Goal: Task Accomplishment & Management: Complete application form

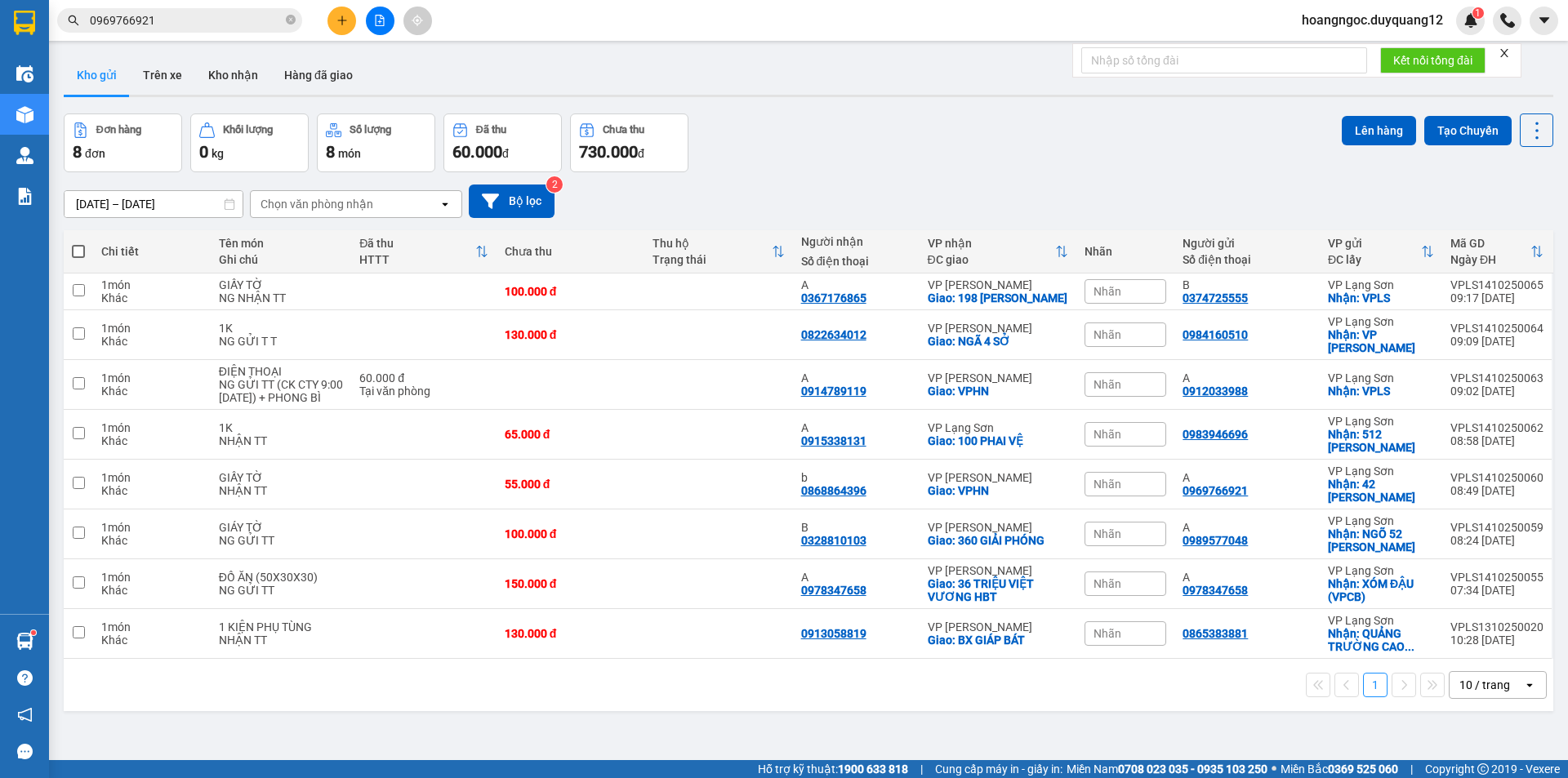
click at [341, 19] on icon "plus" at bounding box center [341, 20] width 11 height 11
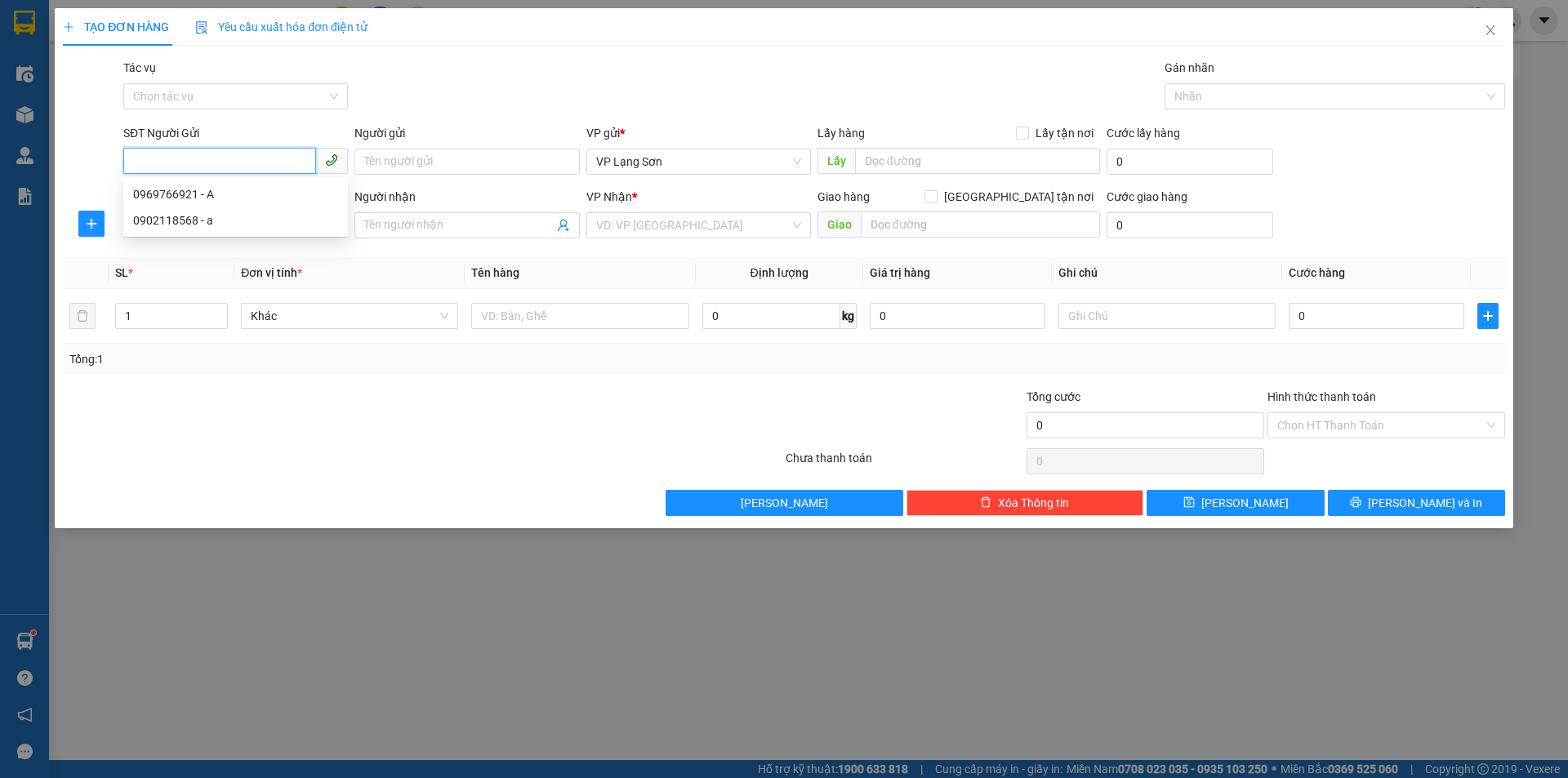
paste input "0983946696"
type input "0983946696"
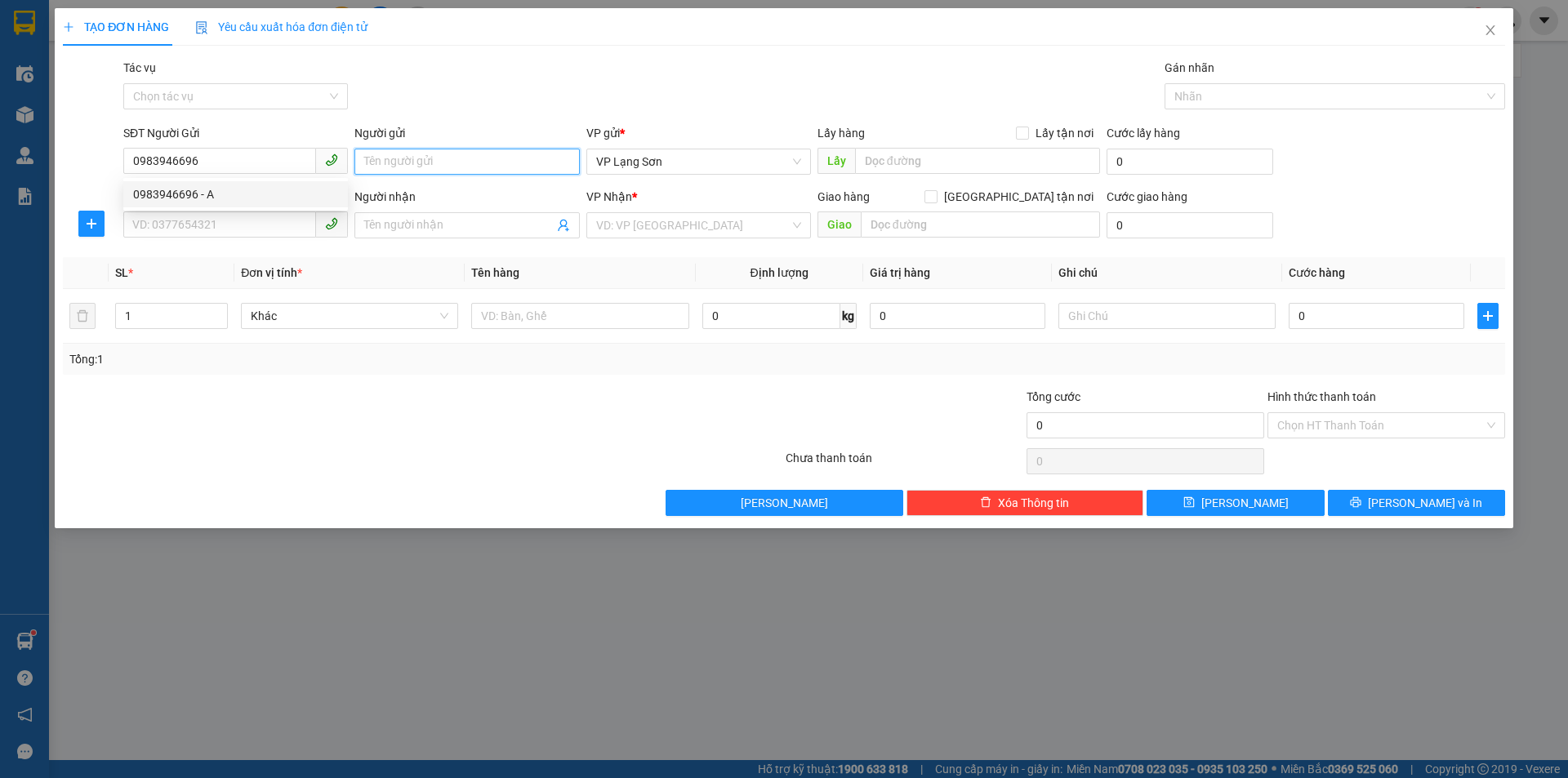
click at [445, 160] on input "Người gửi" at bounding box center [466, 162] width 224 height 26
type input "A"
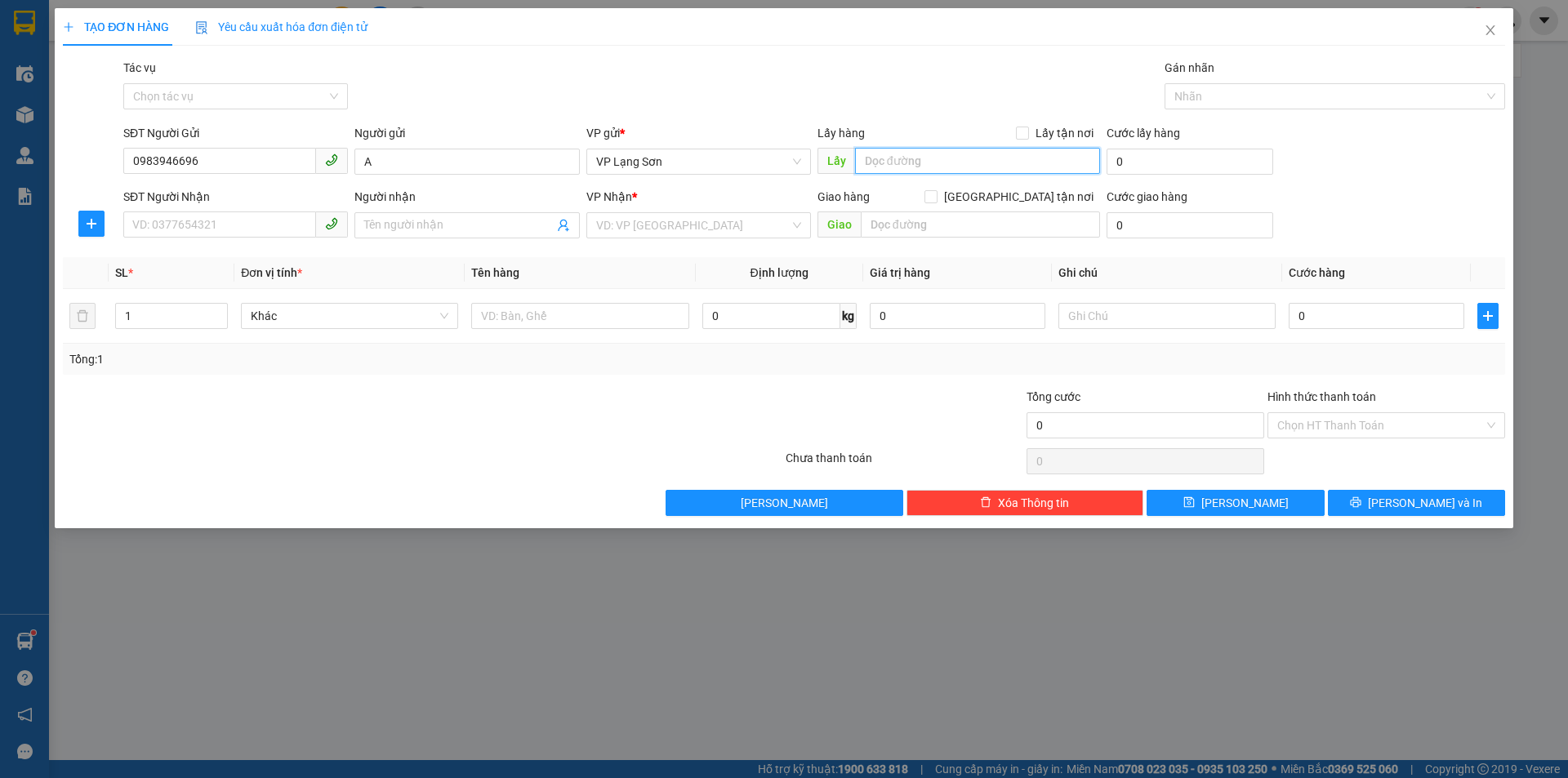
click at [928, 162] on input "text" at bounding box center [977, 161] width 245 height 26
click at [795, 160] on span "VP Lạng Sơn" at bounding box center [698, 162] width 205 height 24
type input "512 MINH KHAI"
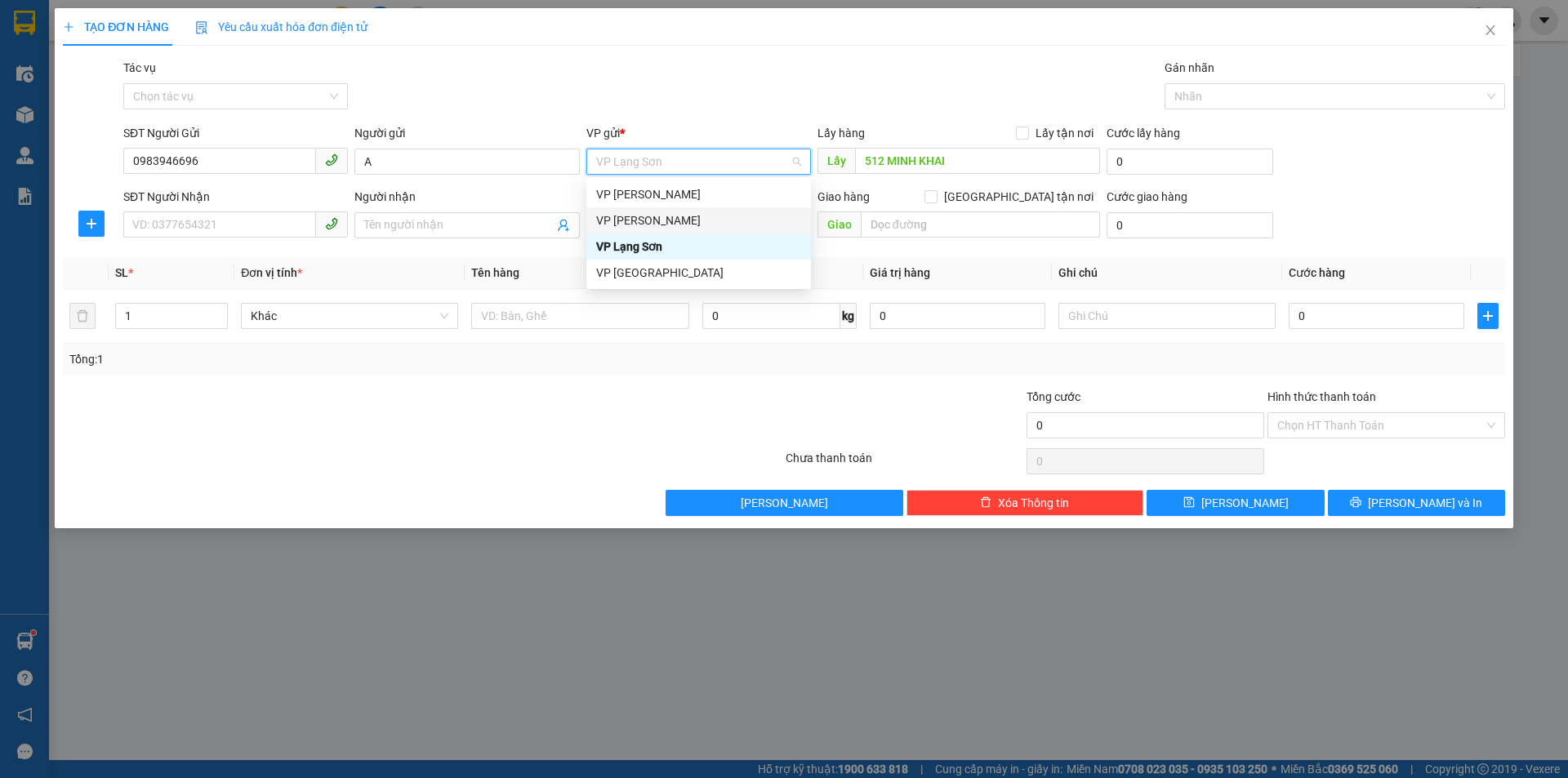
click at [682, 224] on div "VP [PERSON_NAME]" at bounding box center [698, 220] width 205 height 18
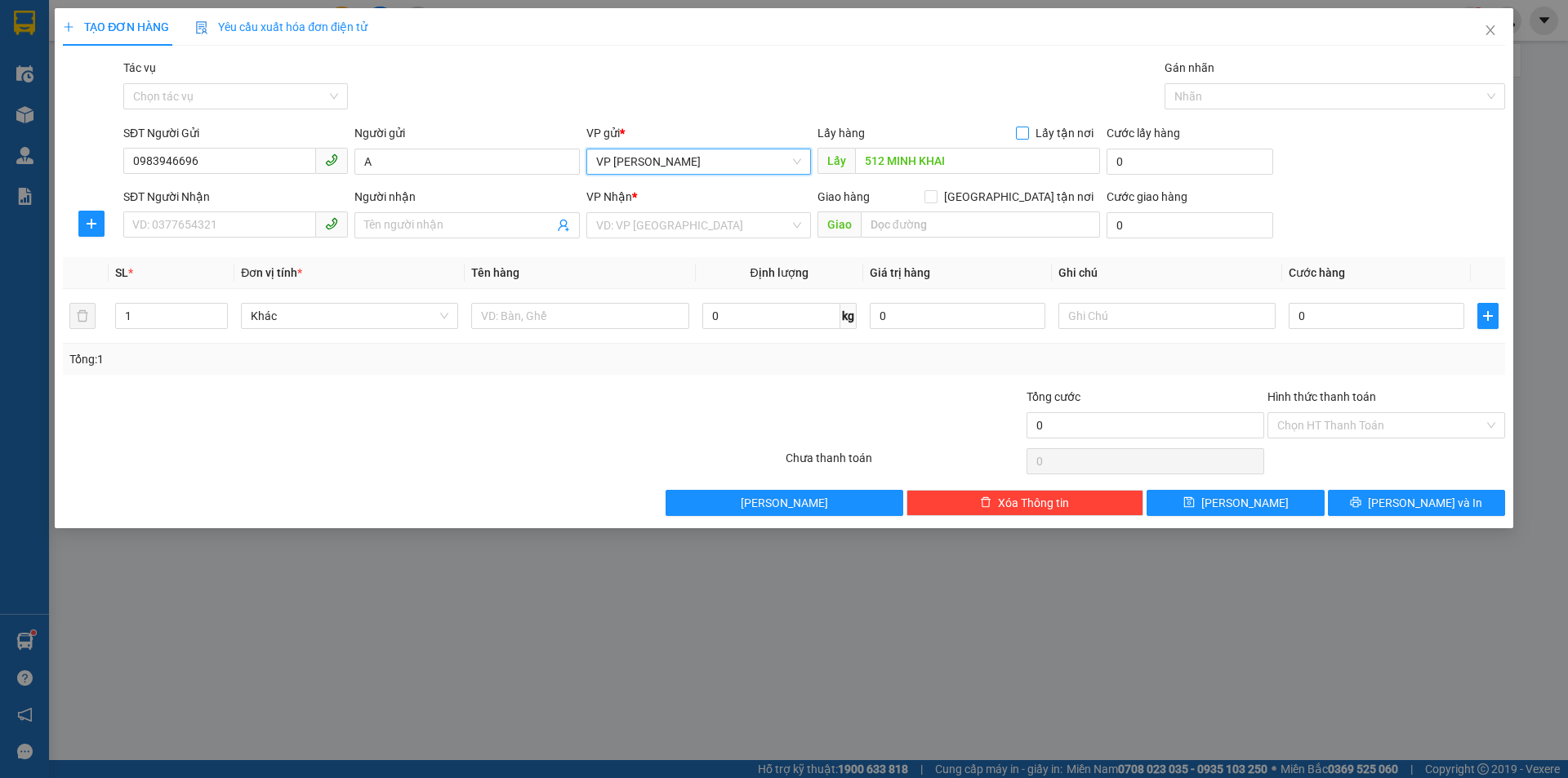
click at [1029, 136] on span at bounding box center [1022, 133] width 13 height 13
click at [1028, 136] on input "Lấy tận nơi" at bounding box center [1021, 132] width 11 height 11
checkbox input "true"
click at [936, 191] on input "[GEOGRAPHIC_DATA] tận nơi" at bounding box center [930, 196] width 11 height 11
checkbox input "true"
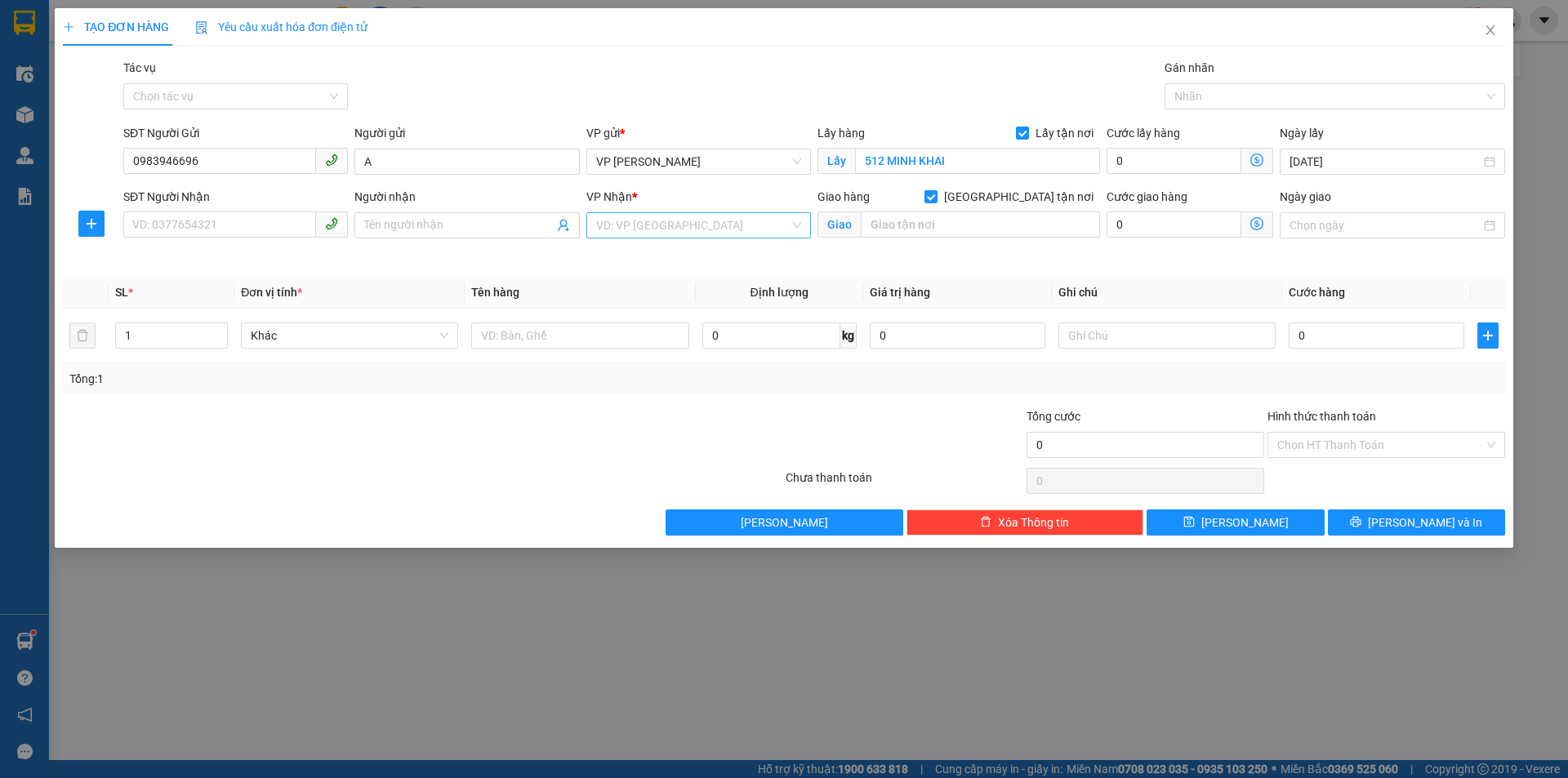
drag, startPoint x: 797, startPoint y: 219, endPoint x: 781, endPoint y: 225, distance: 17.1
click at [798, 219] on div "VD: VP [GEOGRAPHIC_DATA]" at bounding box center [698, 225] width 224 height 26
click at [660, 313] on div "VP Lạng Sơn" at bounding box center [698, 310] width 205 height 18
click at [461, 227] on input "Người nhận" at bounding box center [458, 225] width 189 height 18
type input "B"
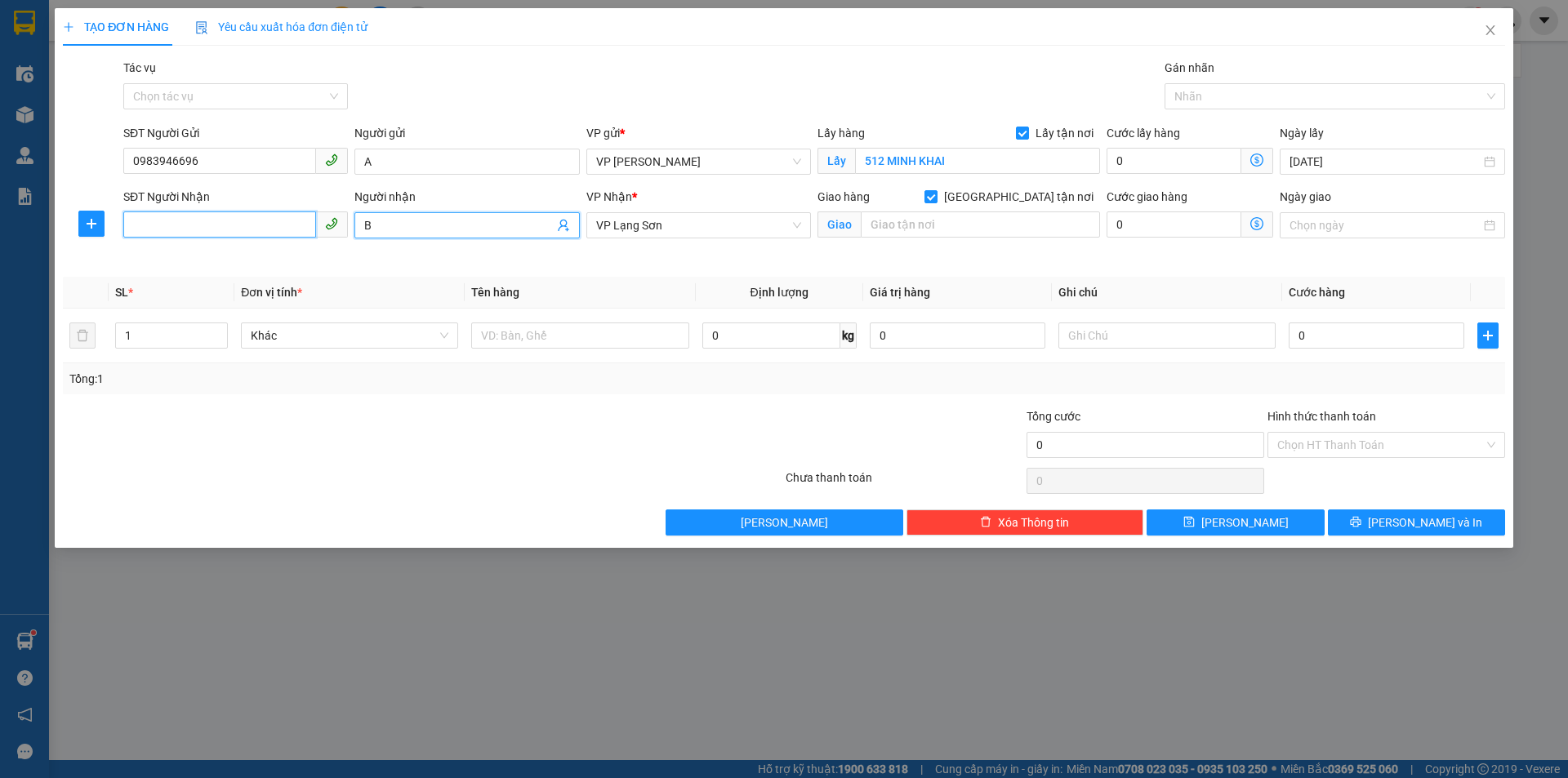
click at [249, 222] on input "SĐT Người Nhận" at bounding box center [219, 224] width 193 height 26
click at [219, 231] on input "0915338" at bounding box center [219, 224] width 193 height 26
click at [980, 228] on input "text" at bounding box center [980, 224] width 239 height 26
click at [210, 224] on input "0915338139" at bounding box center [219, 224] width 193 height 26
type input "0915338131"
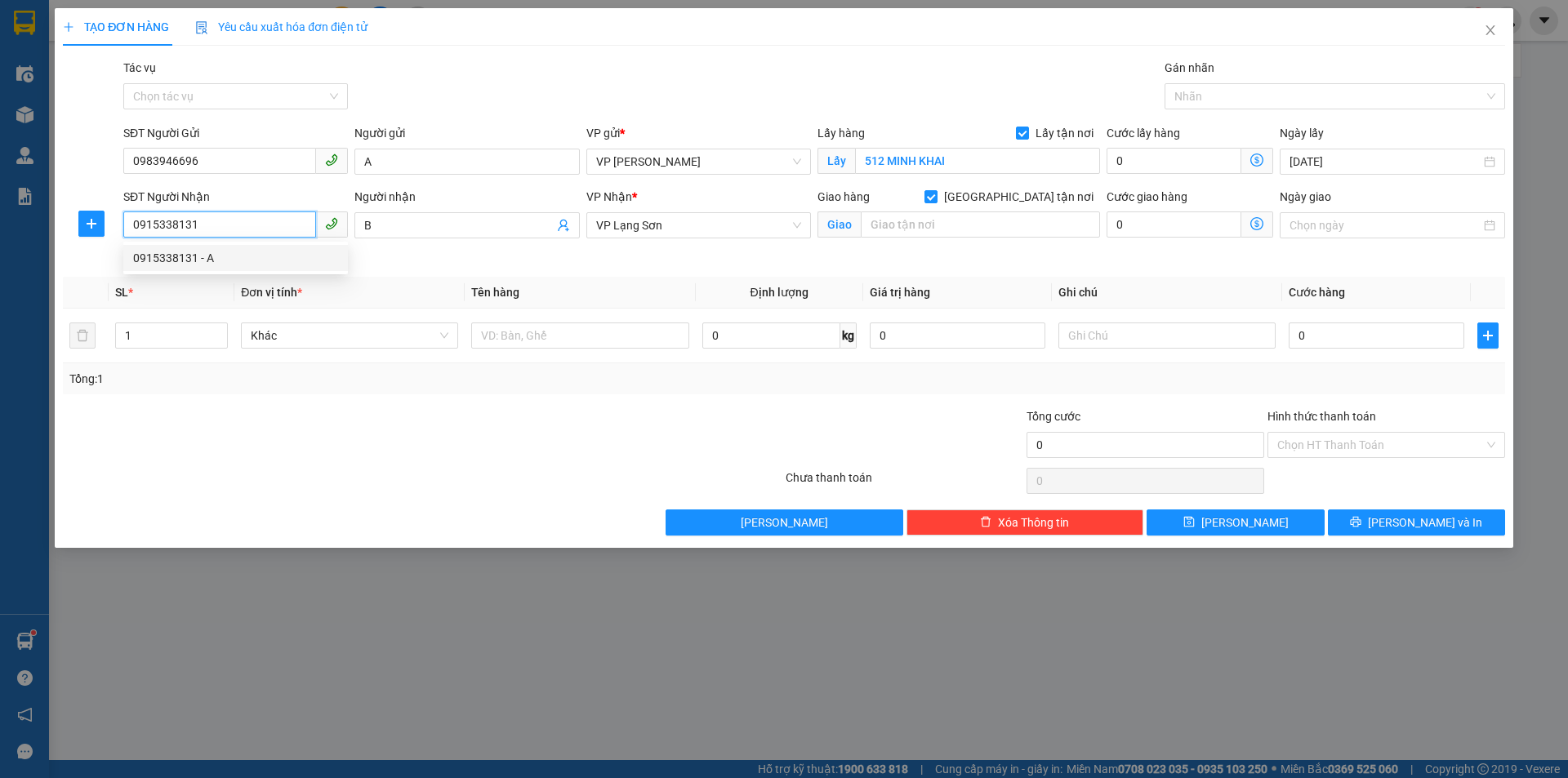
click at [193, 253] on div "0915338131 - A" at bounding box center [235, 258] width 205 height 18
type input "A"
type input "100 PHAI VỆ"
type input "0915338131"
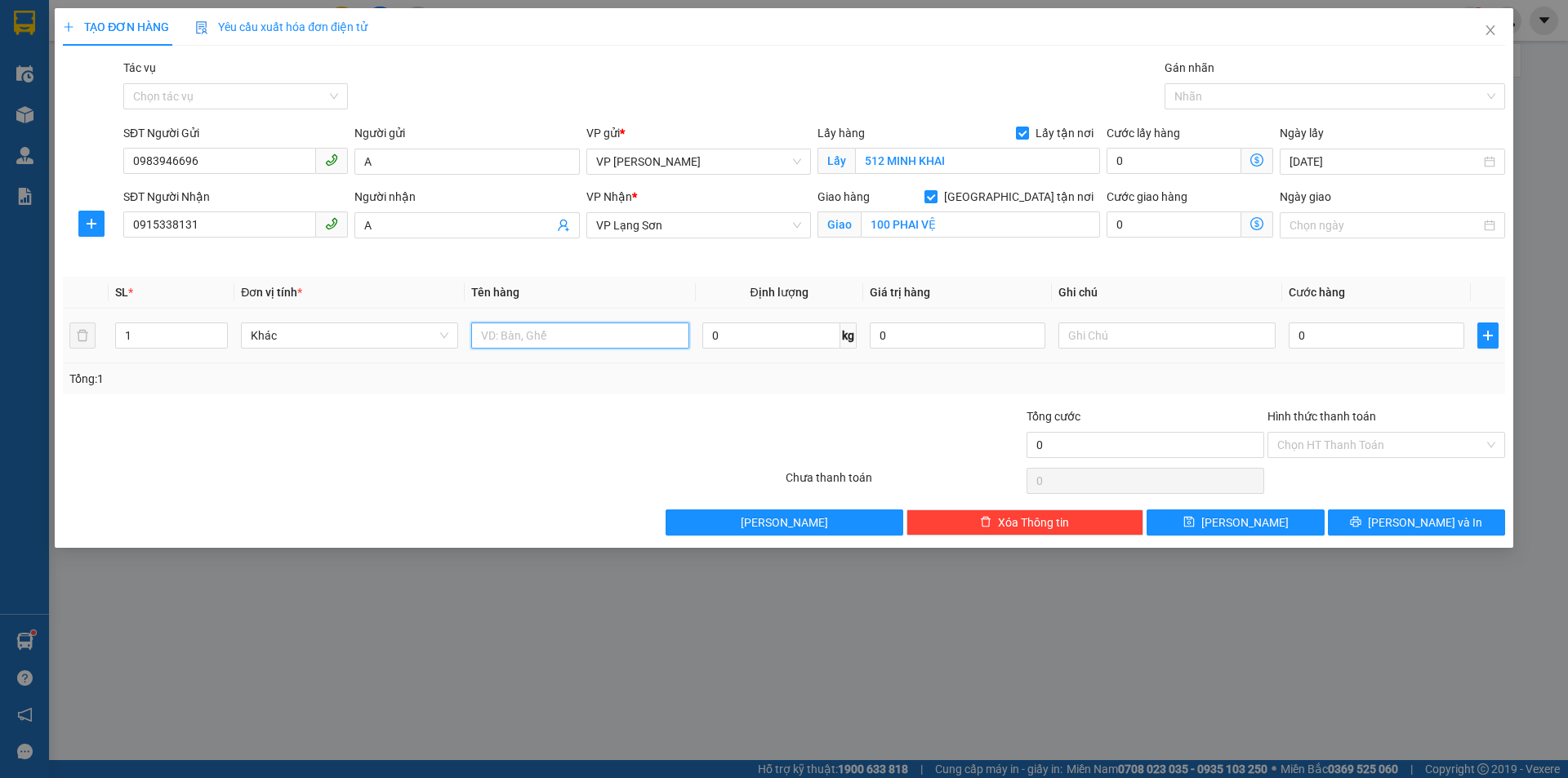
click at [603, 335] on input "text" at bounding box center [580, 335] width 217 height 26
type input "THÙNG ĐỒ"
click at [1118, 333] on input "text" at bounding box center [1166, 335] width 217 height 26
type input "NG NHẬN TT"
click at [1359, 344] on input "0" at bounding box center [1376, 335] width 175 height 26
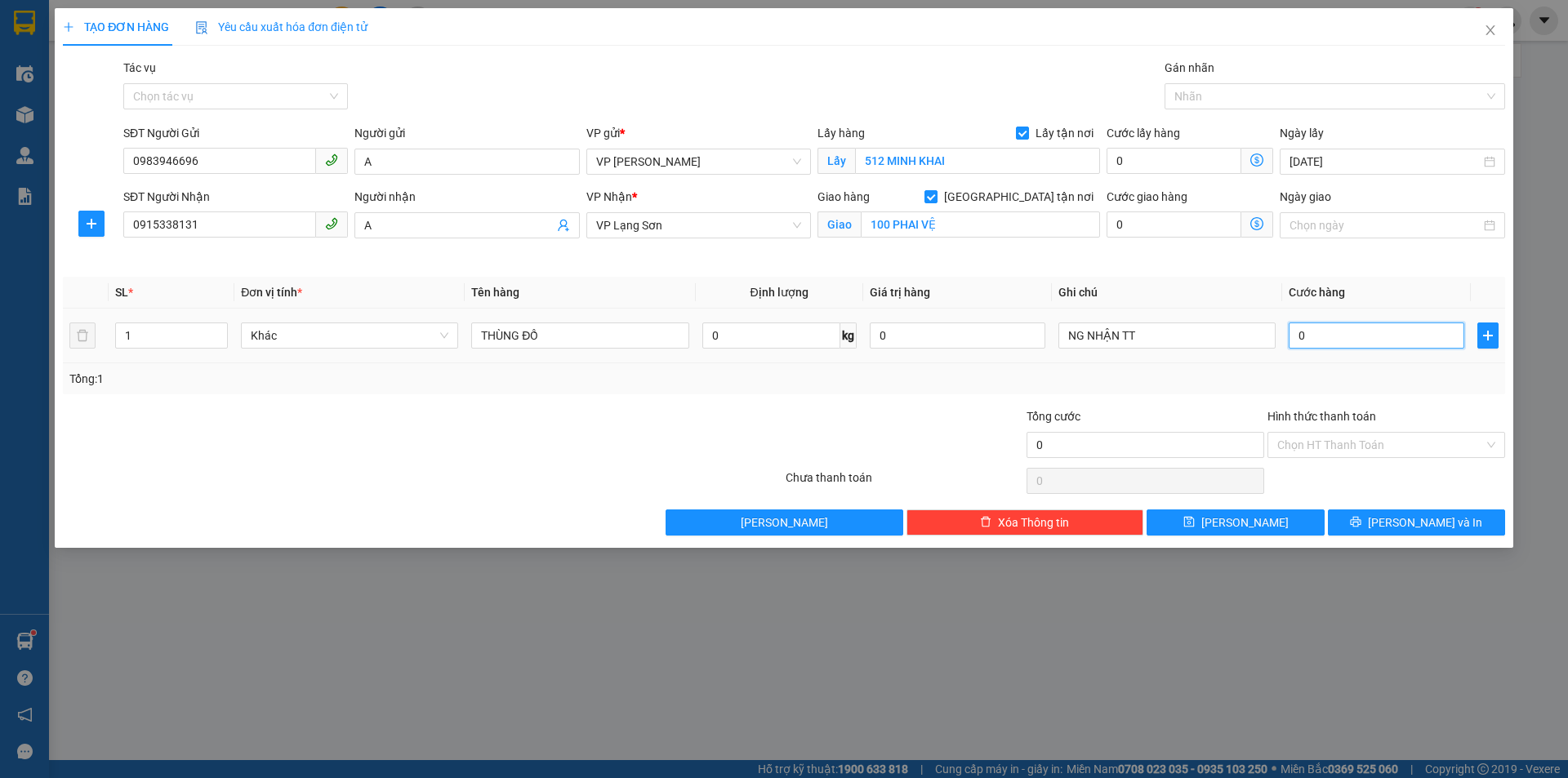
type input "6"
type input "65"
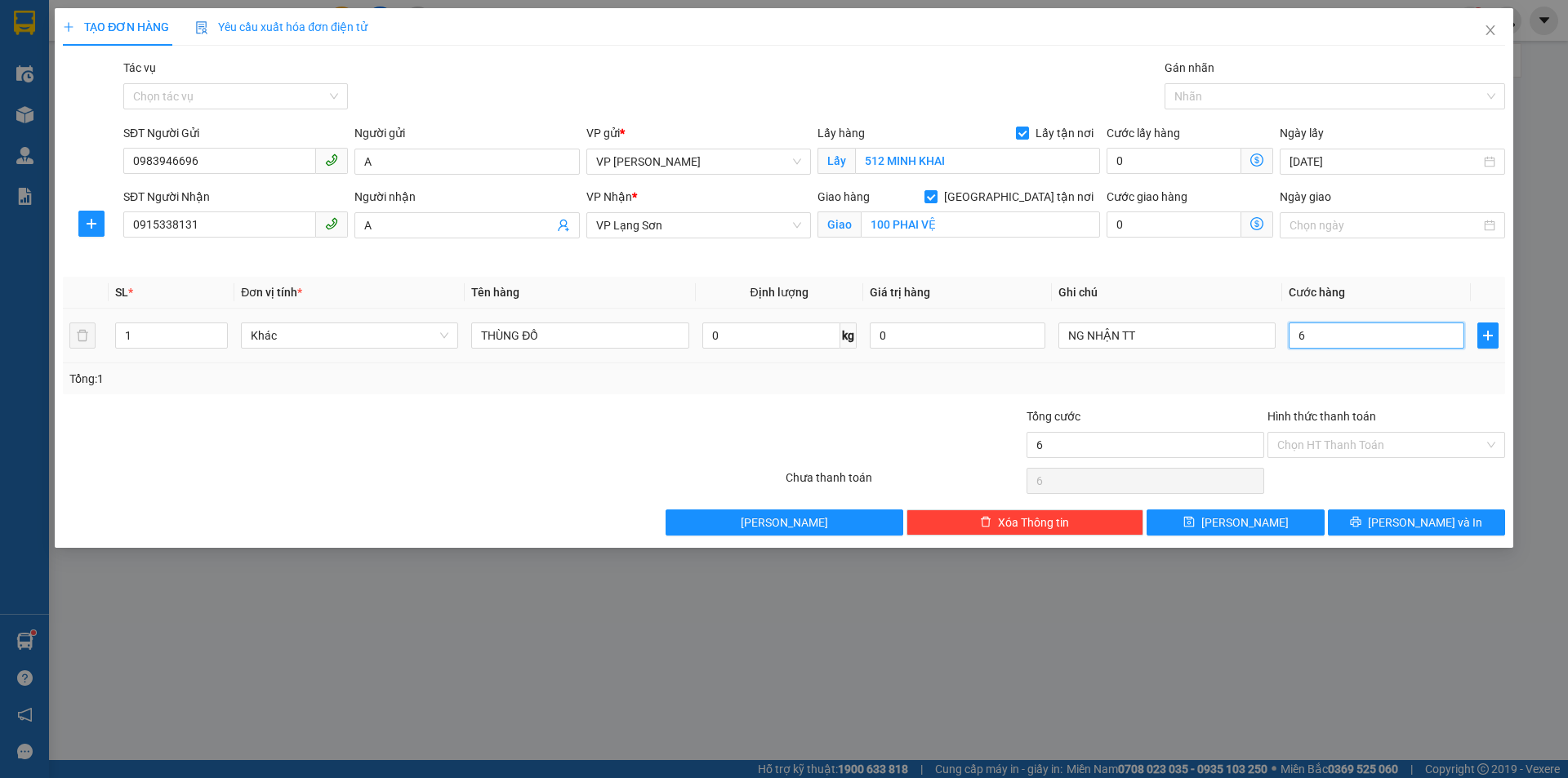
type input "65"
type input "650"
type input "6.500"
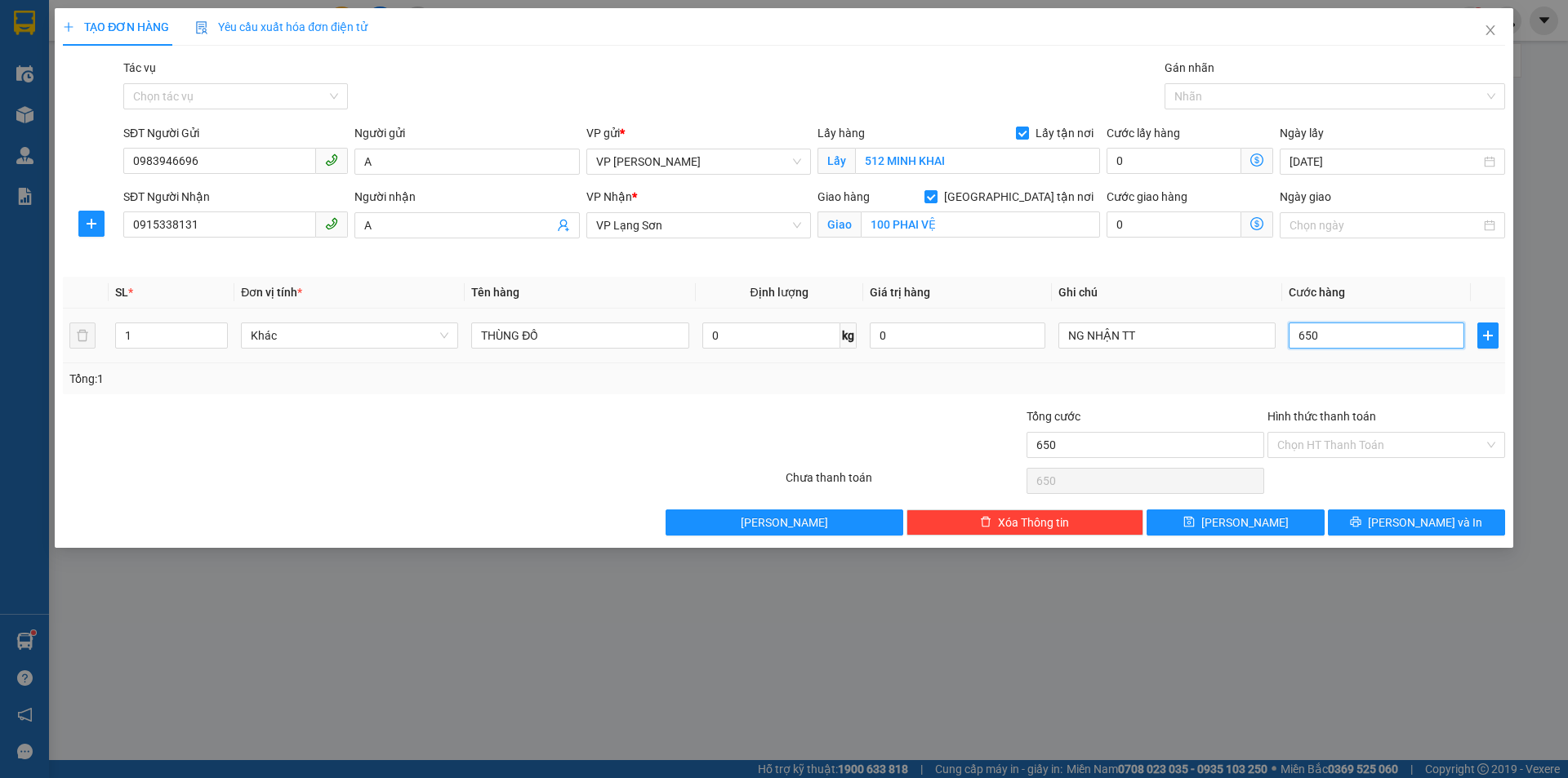
type input "6.500"
type input "65.000"
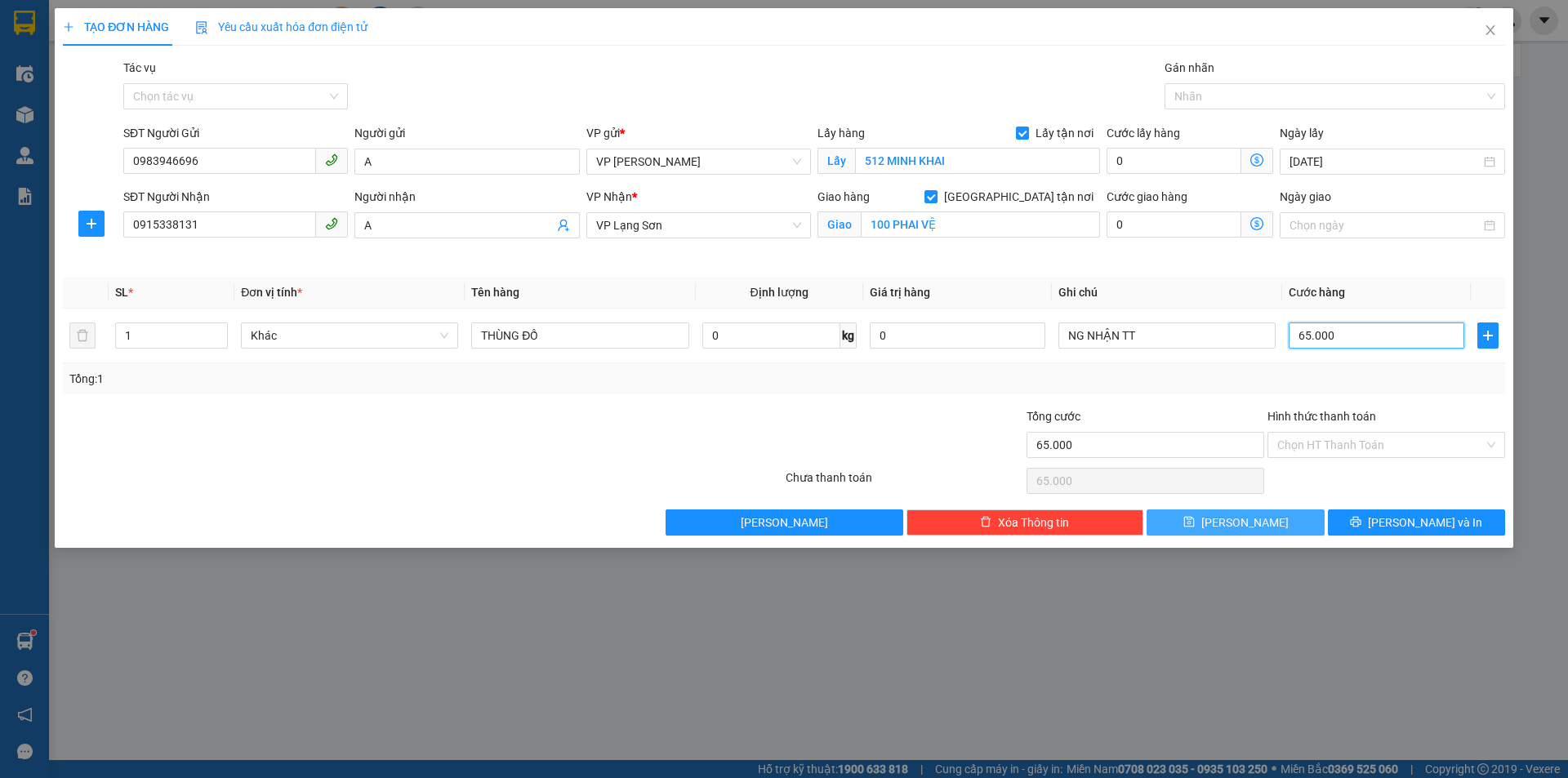
type input "65.000"
click at [1248, 523] on span "[PERSON_NAME]" at bounding box center [1245, 522] width 87 height 18
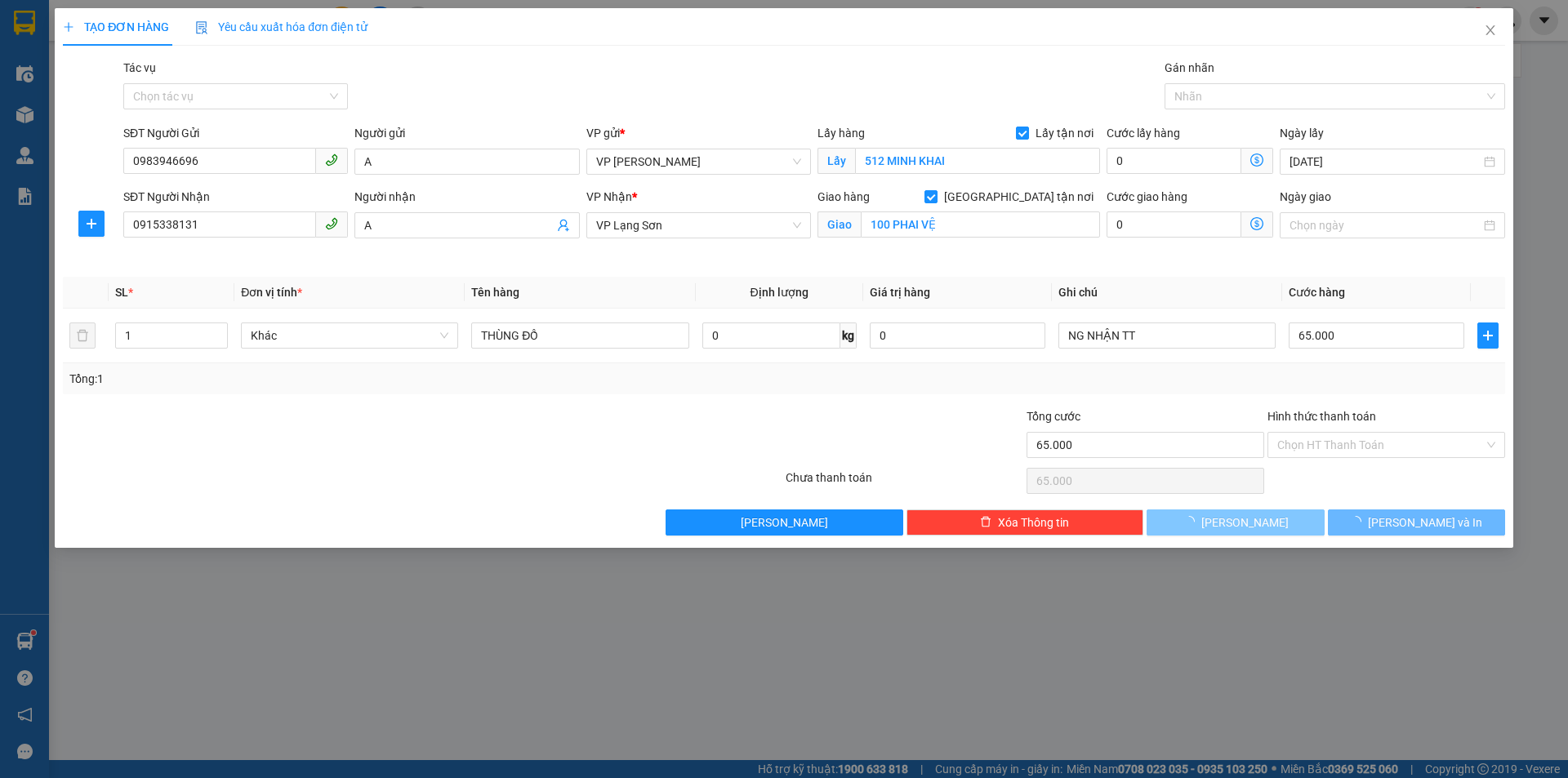
checkbox input "false"
type input "0"
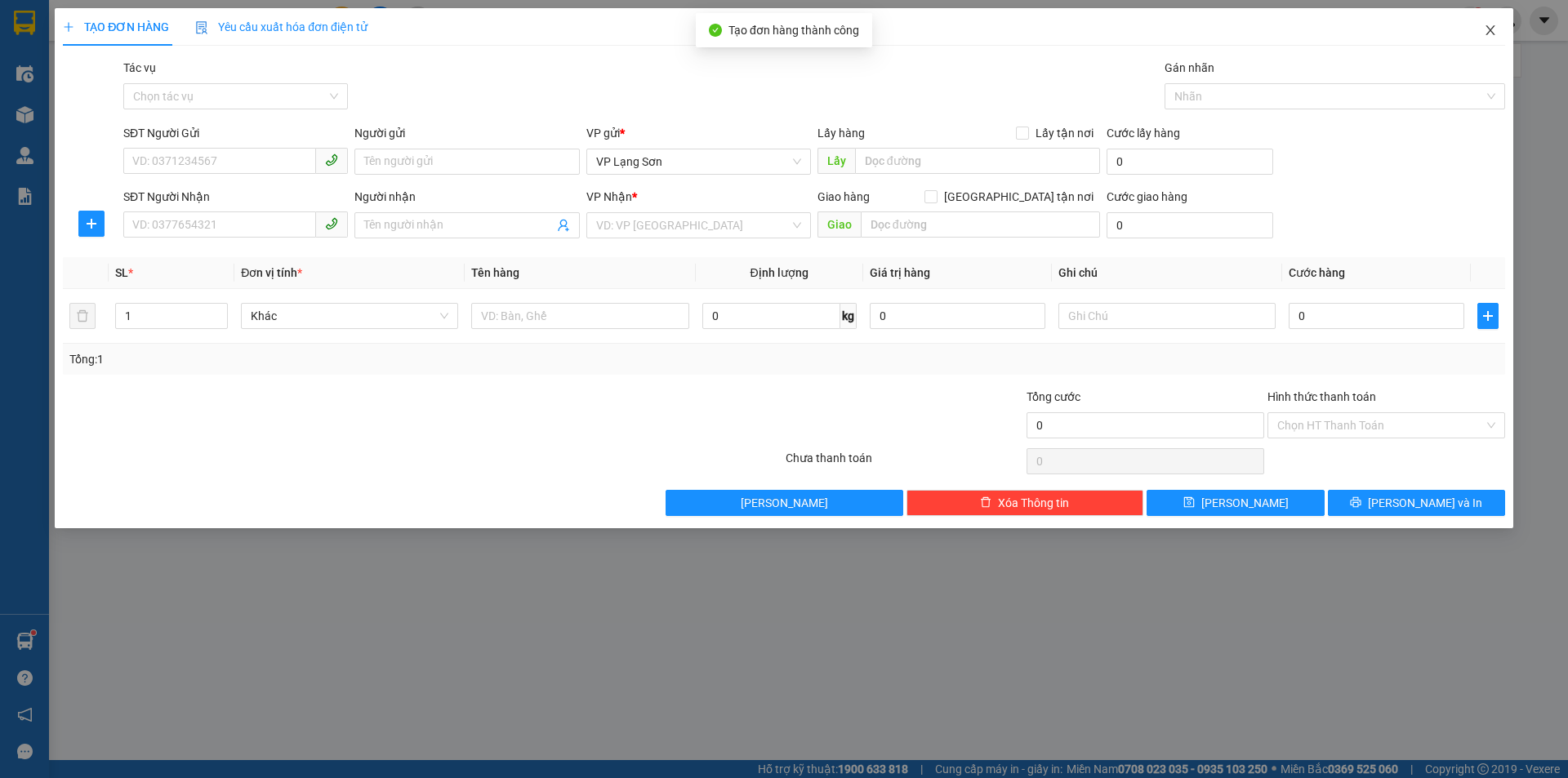
click at [1491, 22] on span "Close" at bounding box center [1490, 31] width 45 height 45
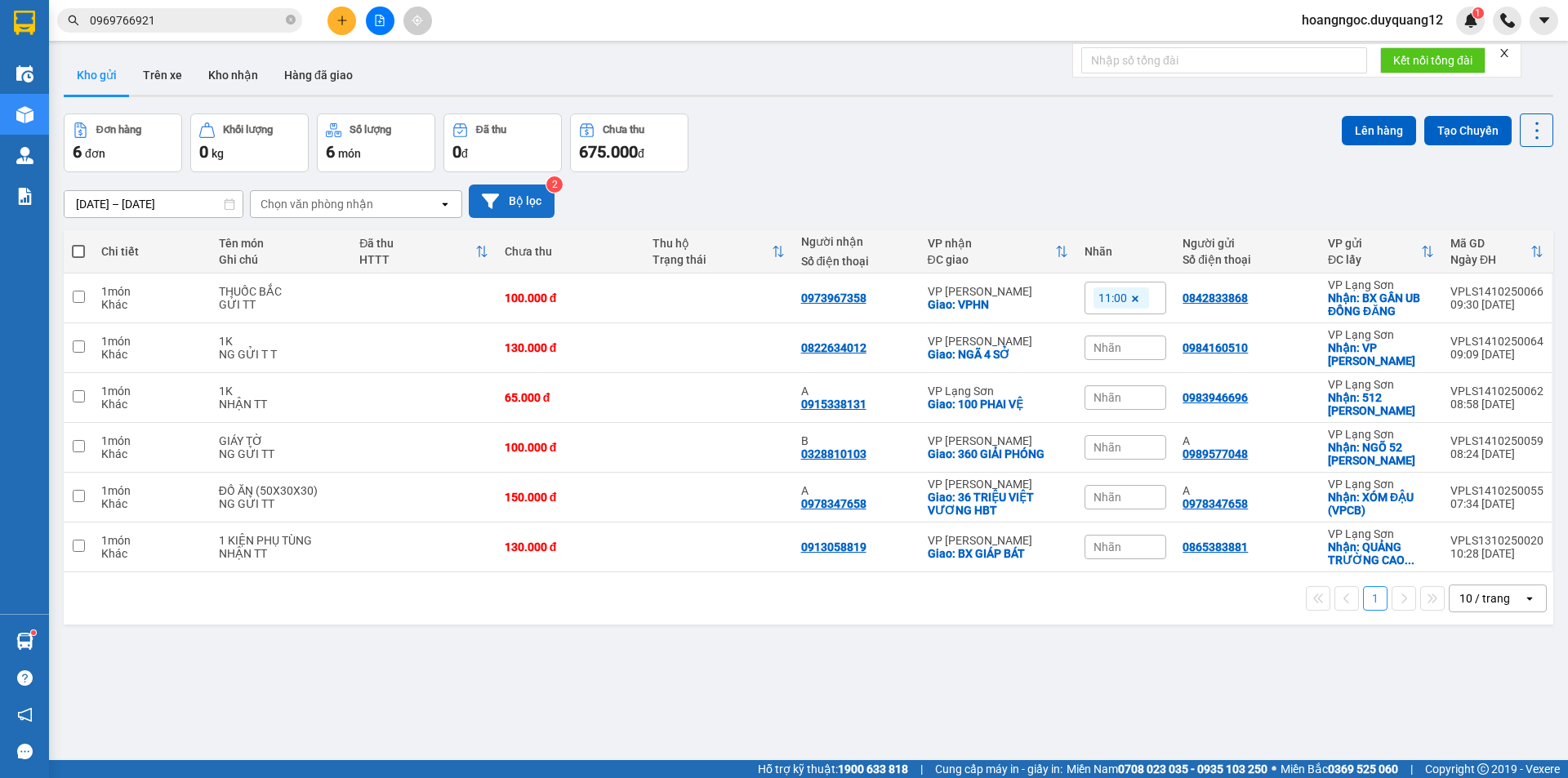
click at [526, 204] on button "Bộ lọc" at bounding box center [512, 201] width 86 height 33
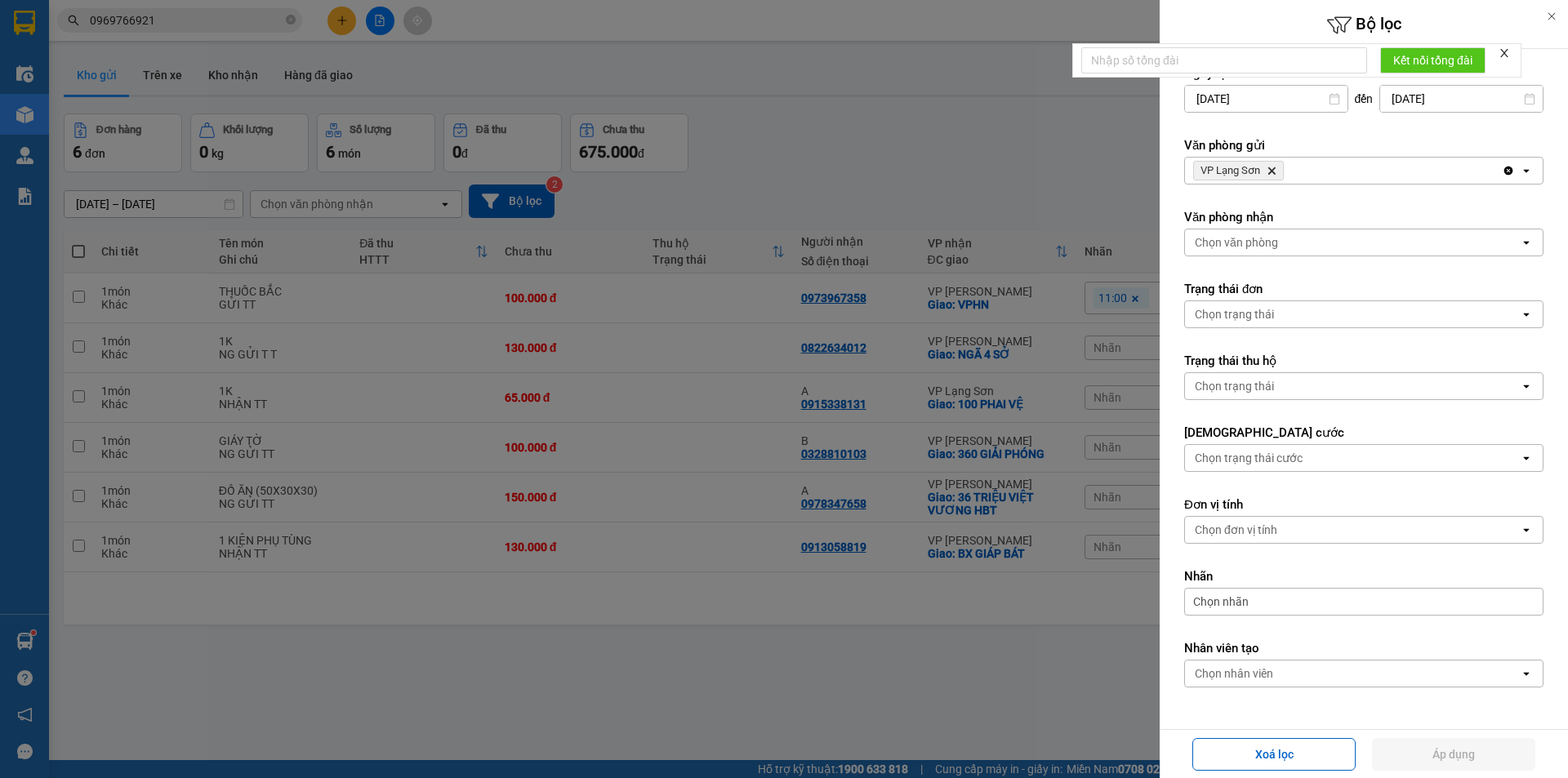
click at [1396, 174] on div "VP Lạng Sơn Delete" at bounding box center [1343, 171] width 317 height 26
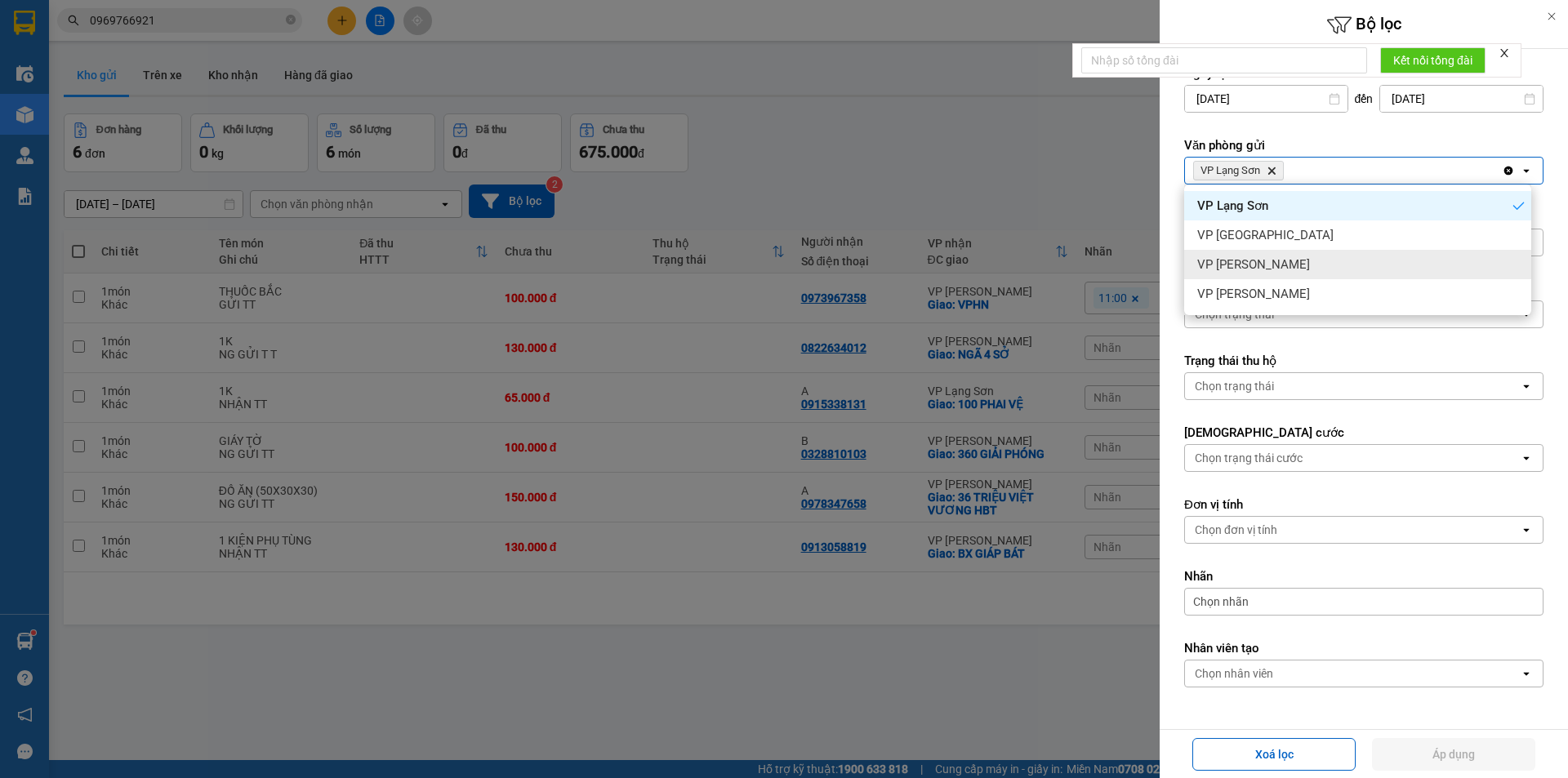
click at [1263, 270] on span "VP [PERSON_NAME]" at bounding box center [1253, 265] width 113 height 17
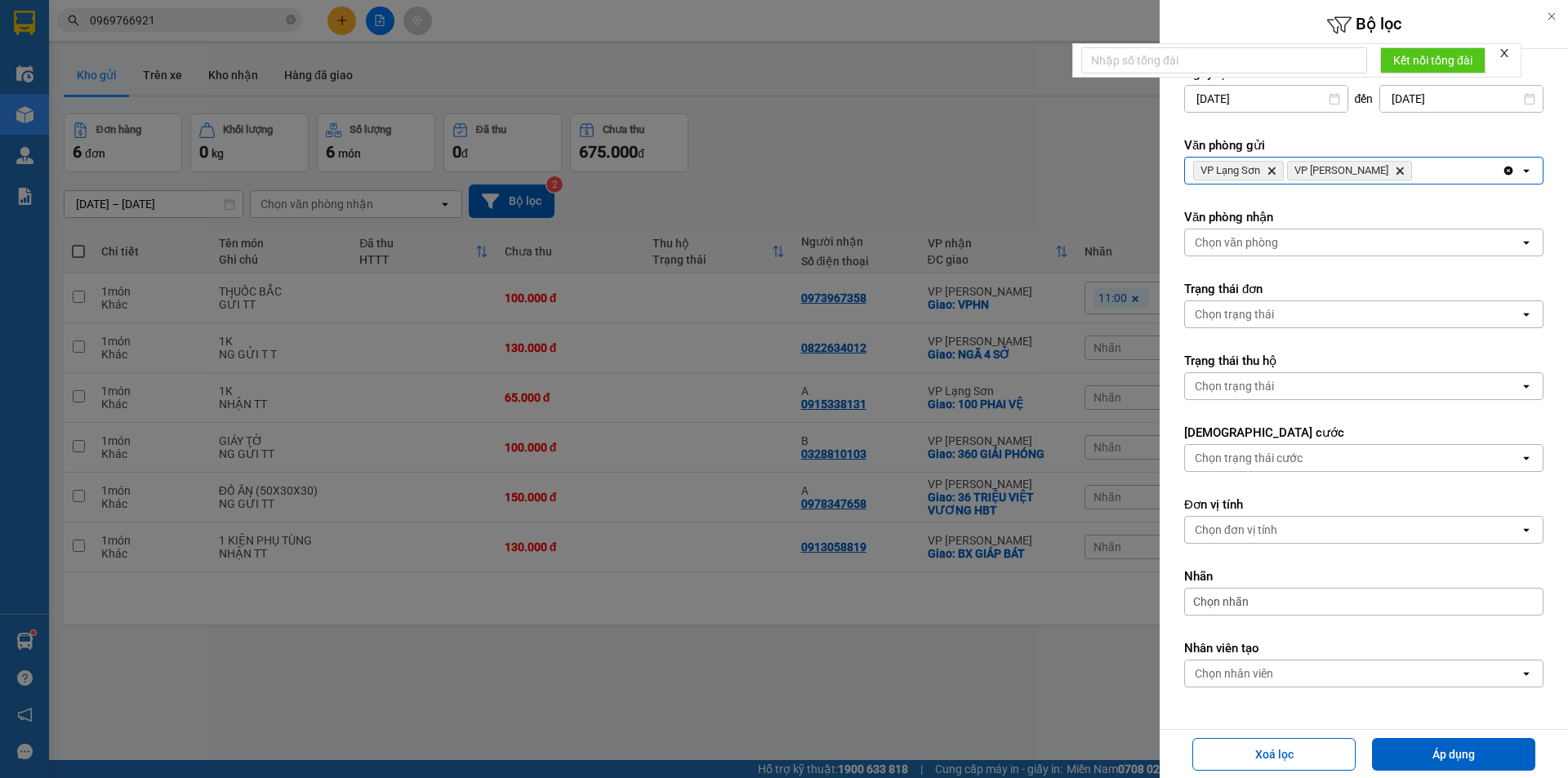
click at [1265, 243] on div "Chọn văn phòng" at bounding box center [1235, 242] width 83 height 17
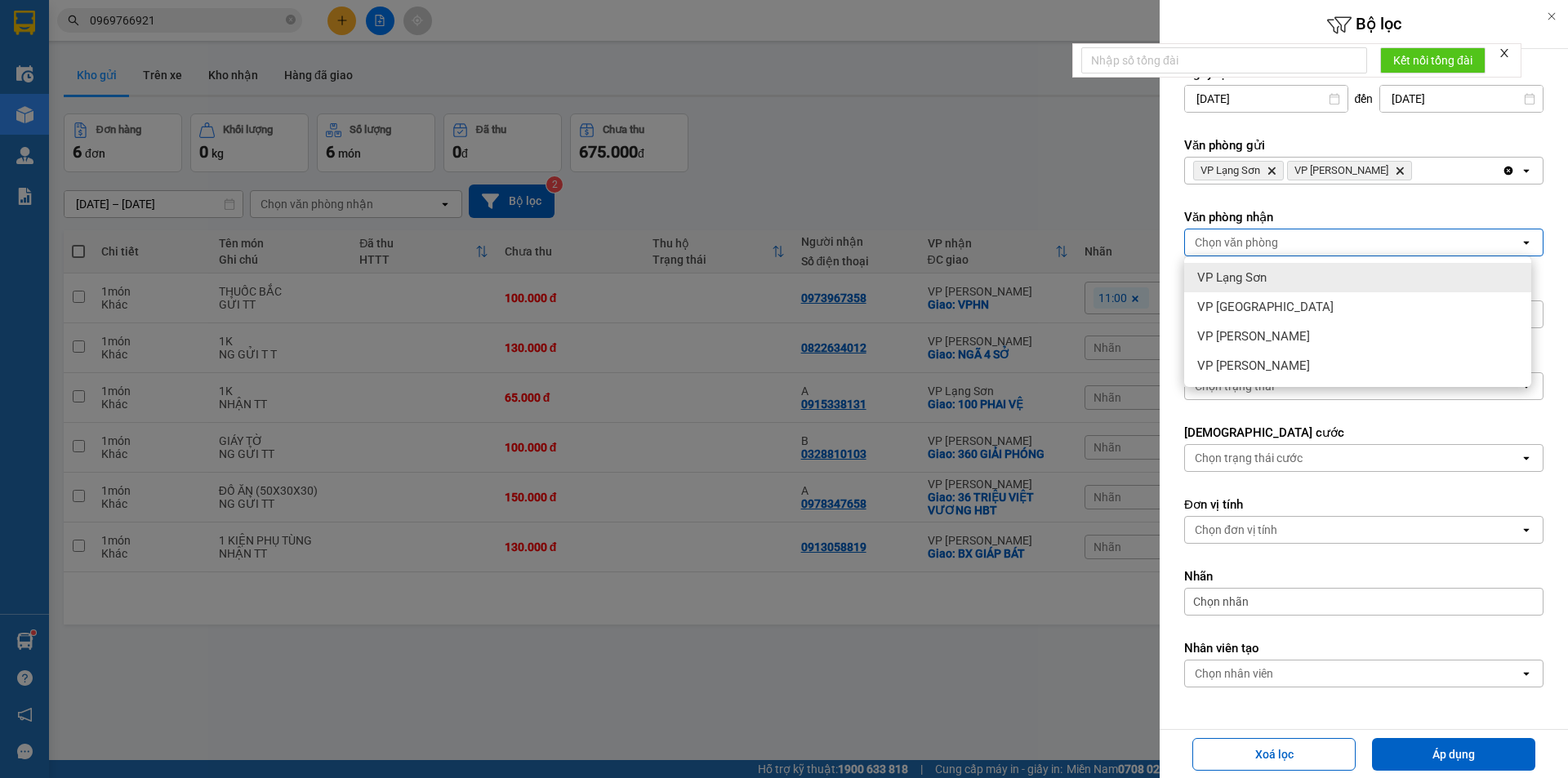
click at [1251, 277] on span "VP Lạng Sơn" at bounding box center [1232, 278] width 70 height 17
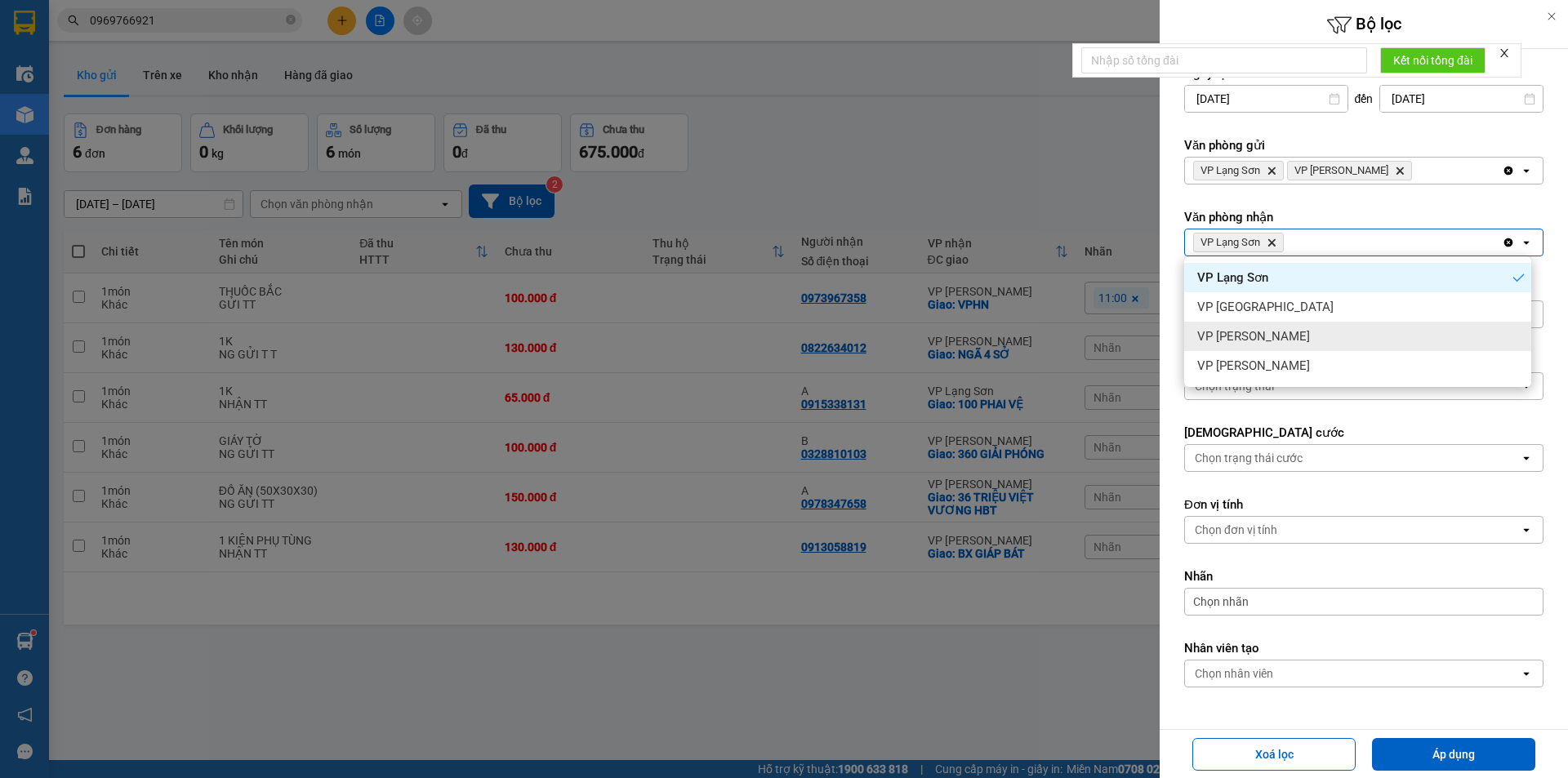
click at [1255, 337] on span "VP [PERSON_NAME]" at bounding box center [1253, 336] width 113 height 17
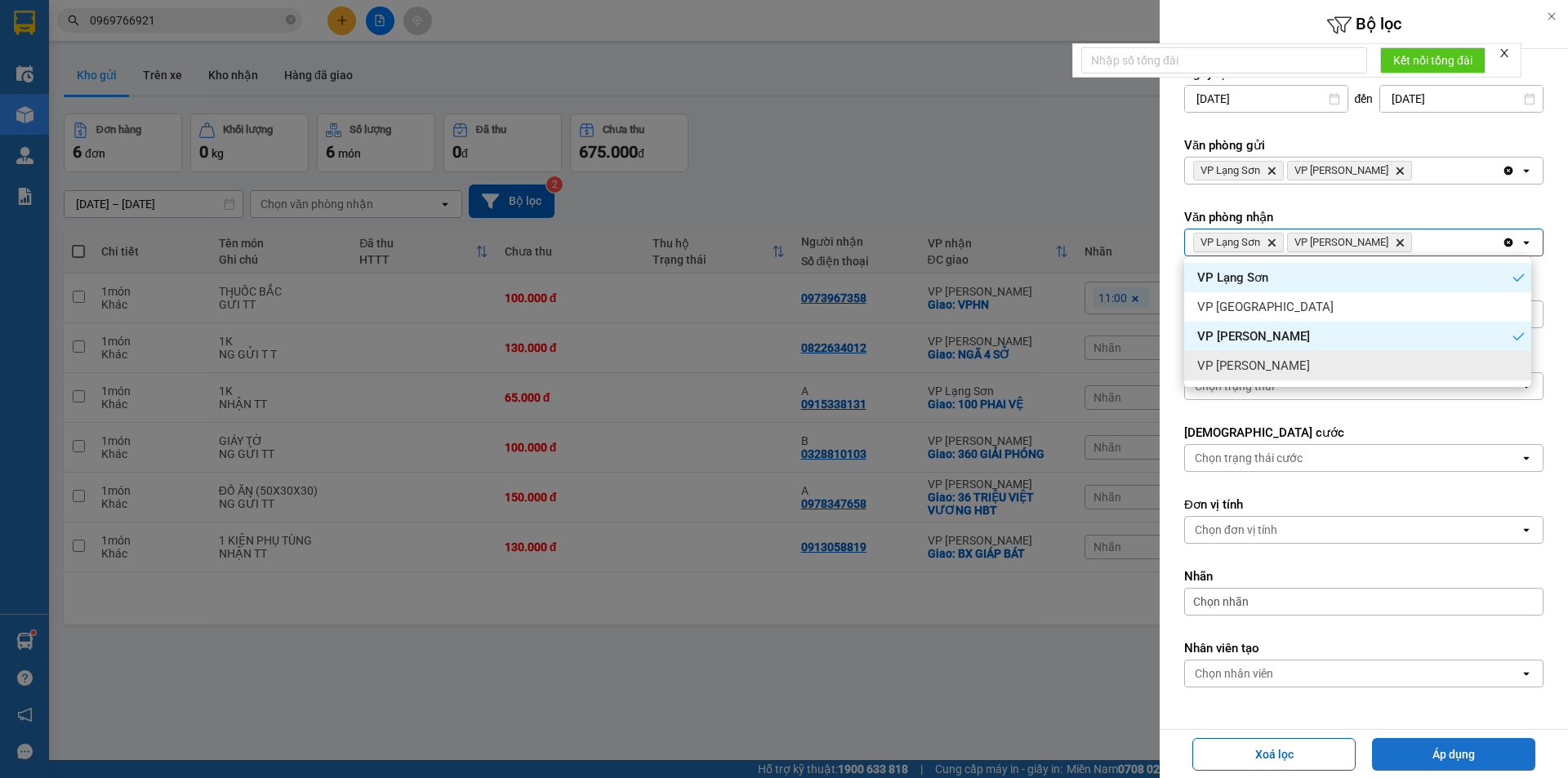
click at [1479, 761] on button "Áp dụng" at bounding box center [1453, 754] width 163 height 32
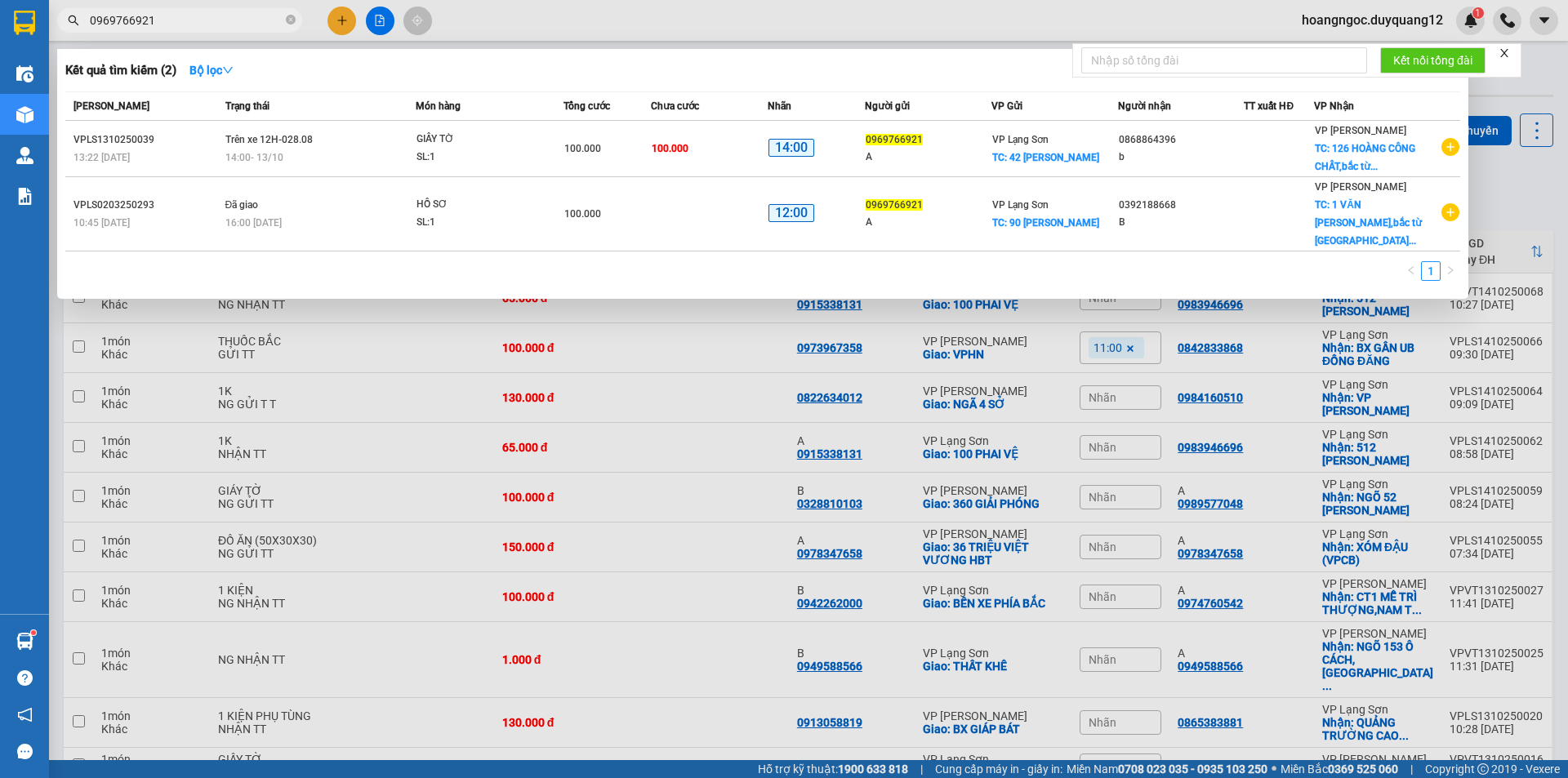
click at [252, 21] on input "0969766921" at bounding box center [186, 20] width 193 height 18
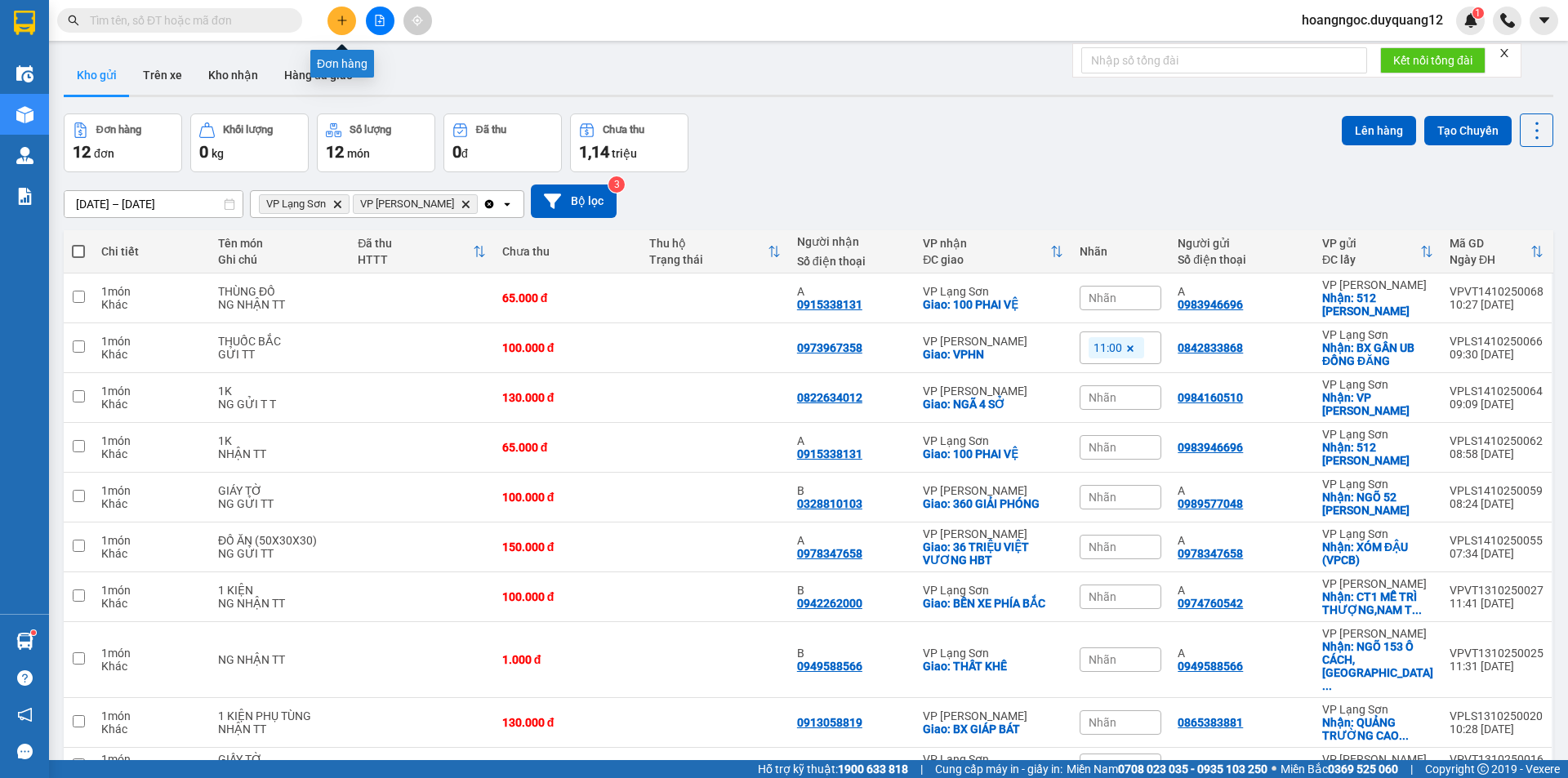
click at [346, 24] on icon "plus" at bounding box center [341, 20] width 11 height 11
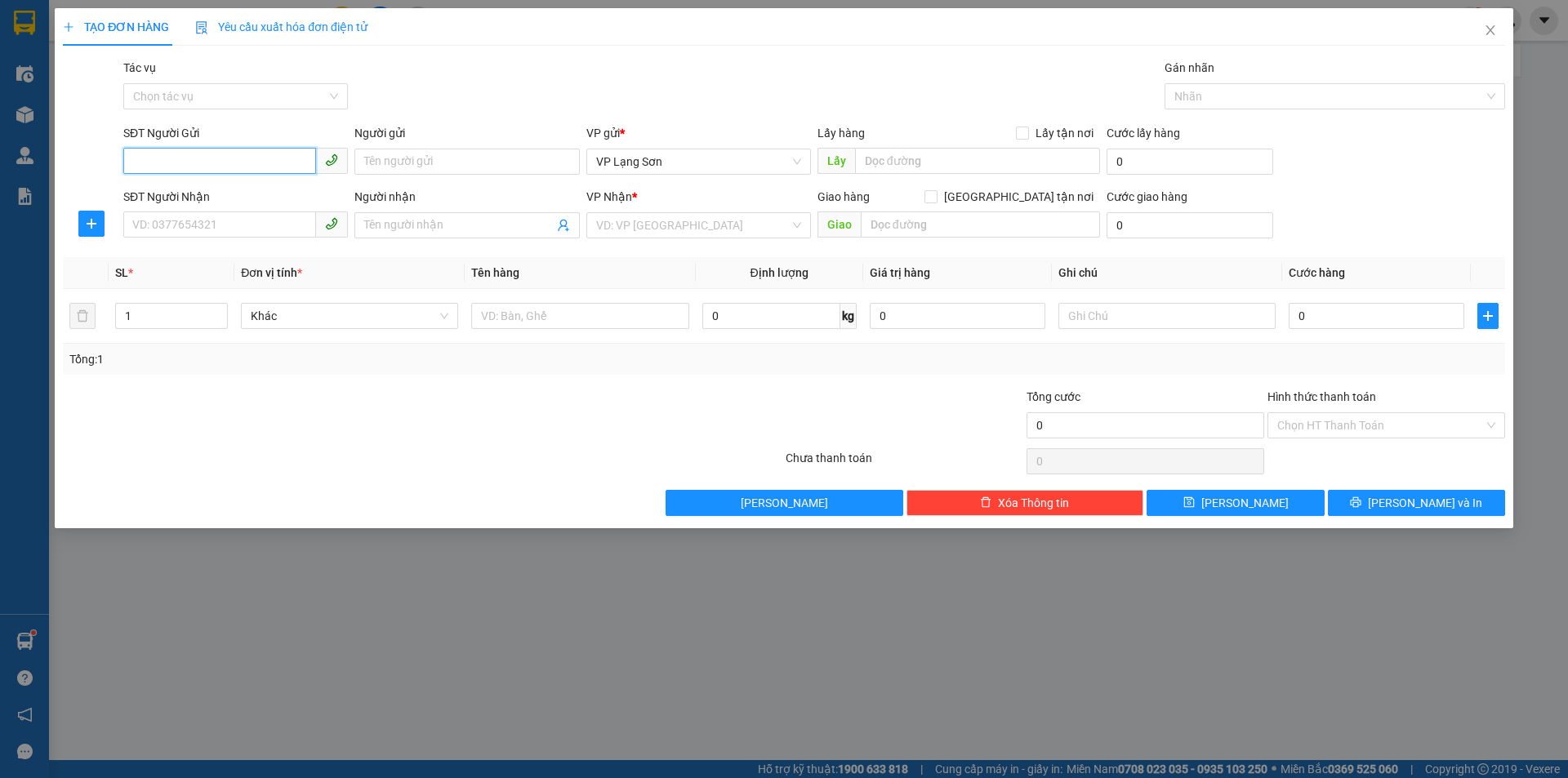
paste input "0986367666"
click at [204, 238] on span at bounding box center [235, 225] width 224 height 26
type input "0986367666"
click at [414, 159] on input "Người gửi" at bounding box center [466, 162] width 224 height 26
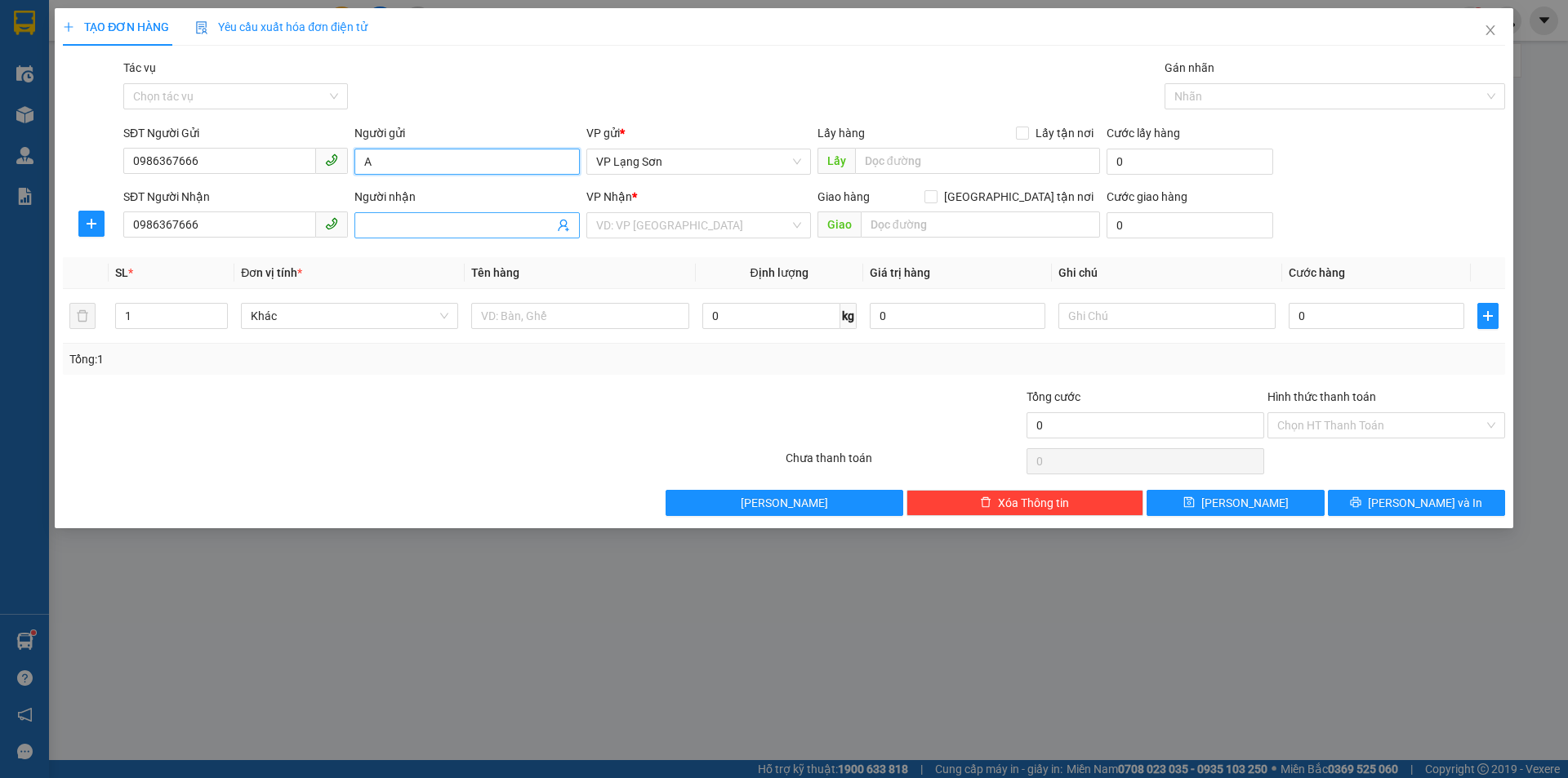
type input "A"
drag, startPoint x: 411, startPoint y: 224, endPoint x: 419, endPoint y: 220, distance: 8.9
click at [413, 224] on input "Người nhận" at bounding box center [458, 225] width 189 height 18
type input "B"
drag, startPoint x: 942, startPoint y: 149, endPoint x: 944, endPoint y: 162, distance: 13.2
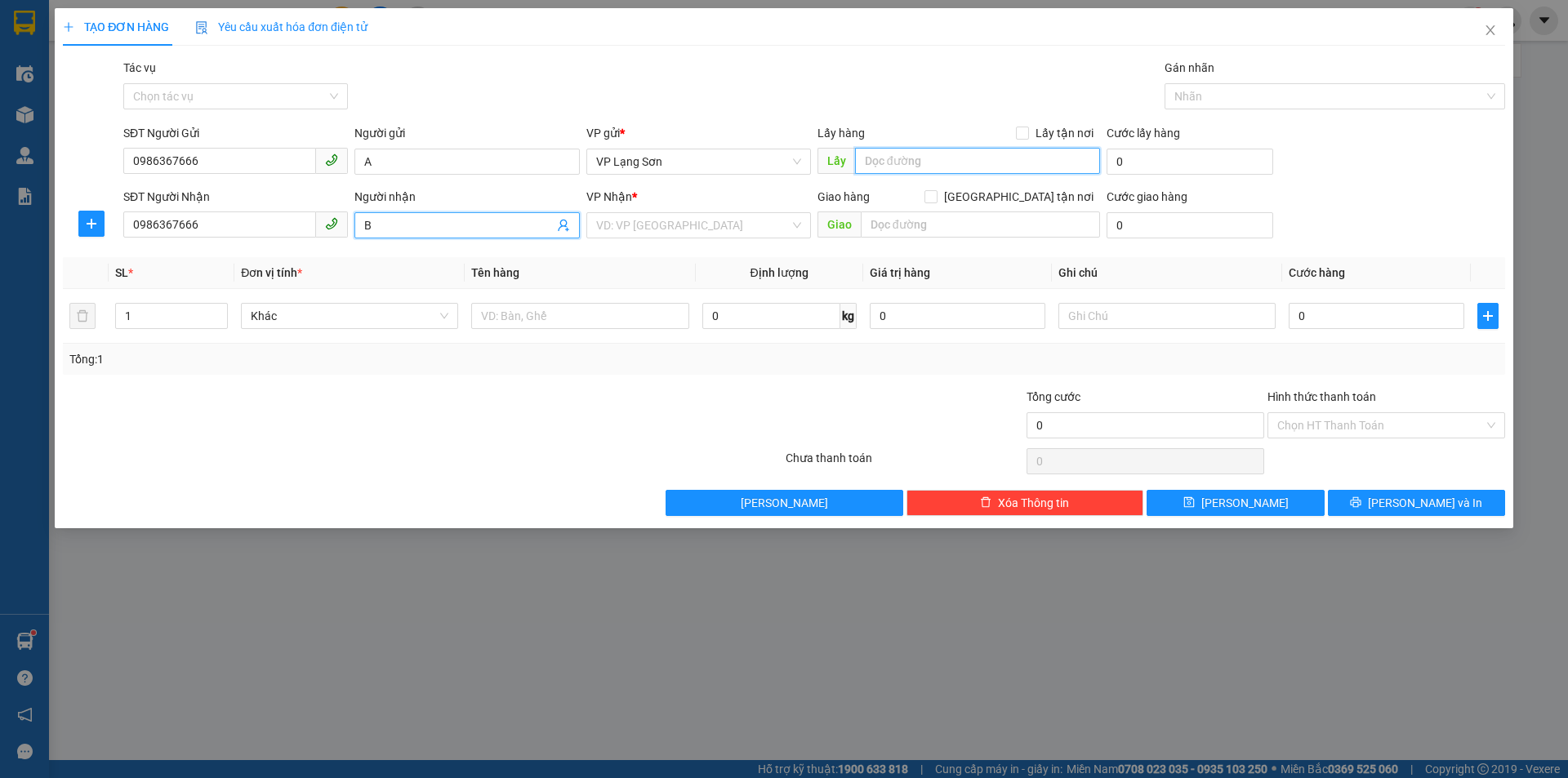
click at [942, 149] on input "text" at bounding box center [977, 161] width 245 height 26
type input "512 MINH KHAI"
click at [947, 224] on input "text" at bounding box center [980, 224] width 239 height 26
type input "TPCB"
click at [1022, 132] on input "Lấy tận nơi" at bounding box center [1021, 132] width 11 height 11
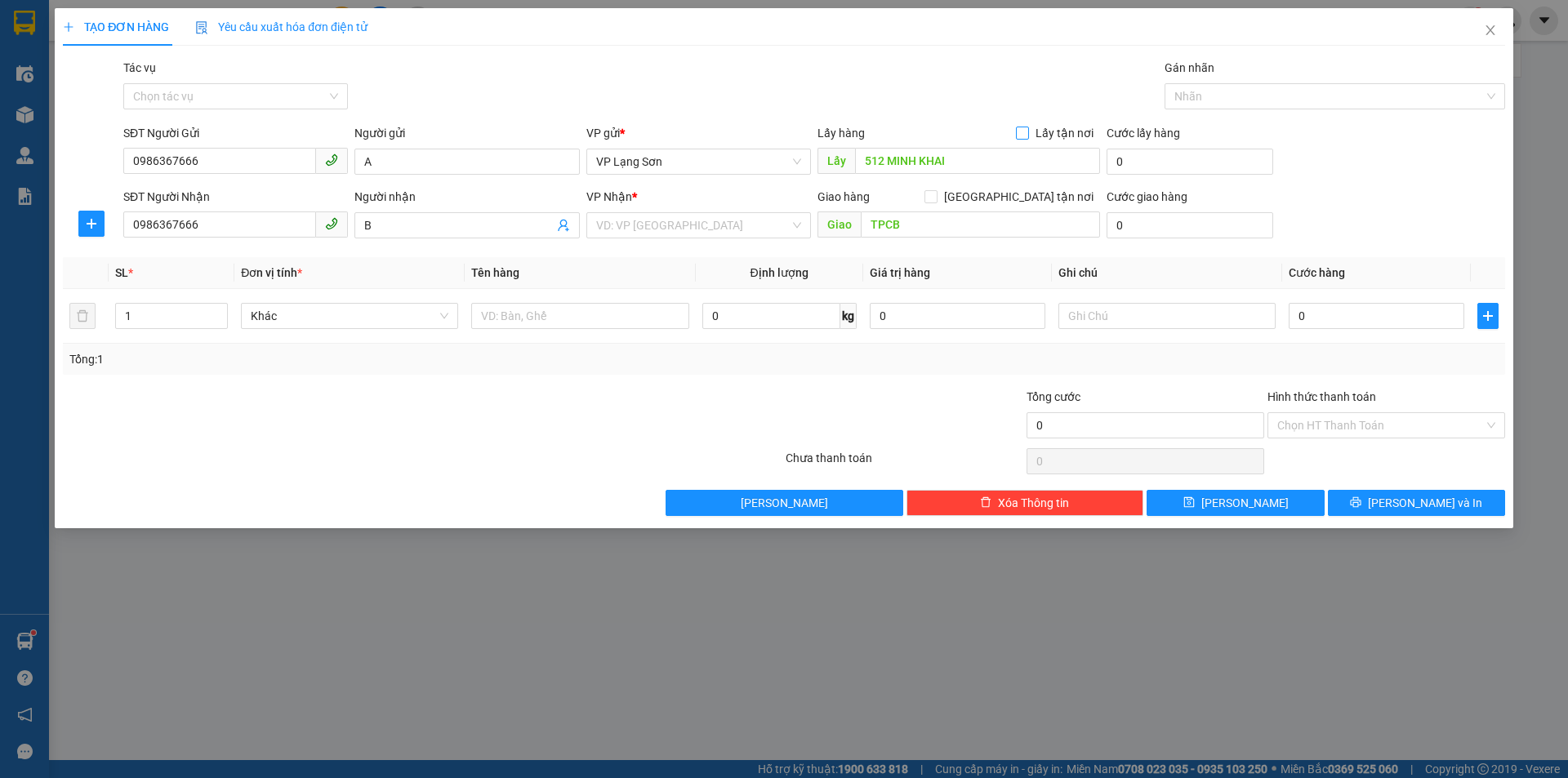
checkbox input "true"
click at [936, 196] on input "[GEOGRAPHIC_DATA] tận nơi" at bounding box center [930, 196] width 11 height 11
checkbox input "true"
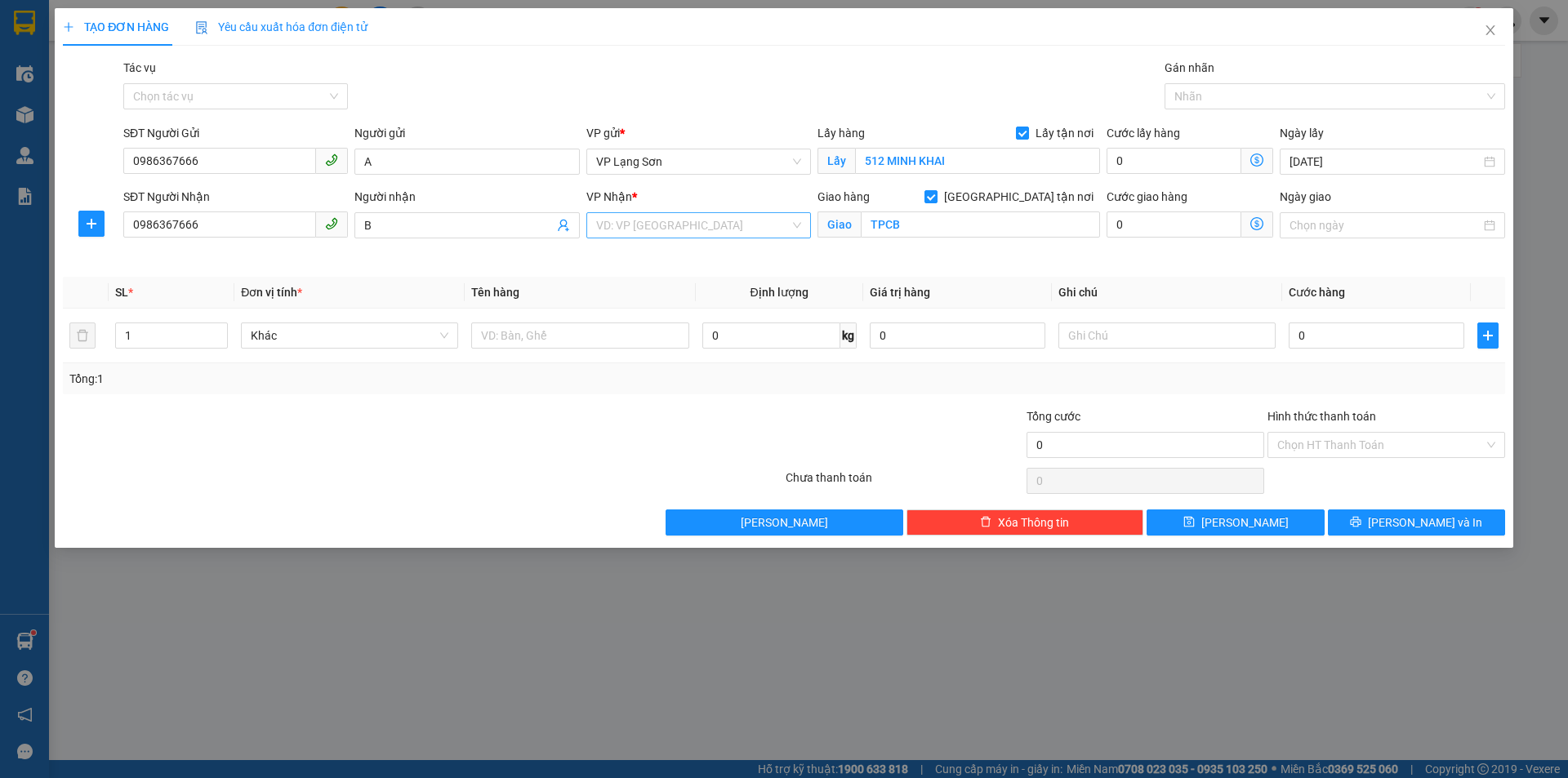
click at [800, 221] on div "VD: VP [GEOGRAPHIC_DATA]" at bounding box center [698, 225] width 224 height 26
click at [796, 161] on span "VP Lạng Sơn" at bounding box center [698, 162] width 205 height 24
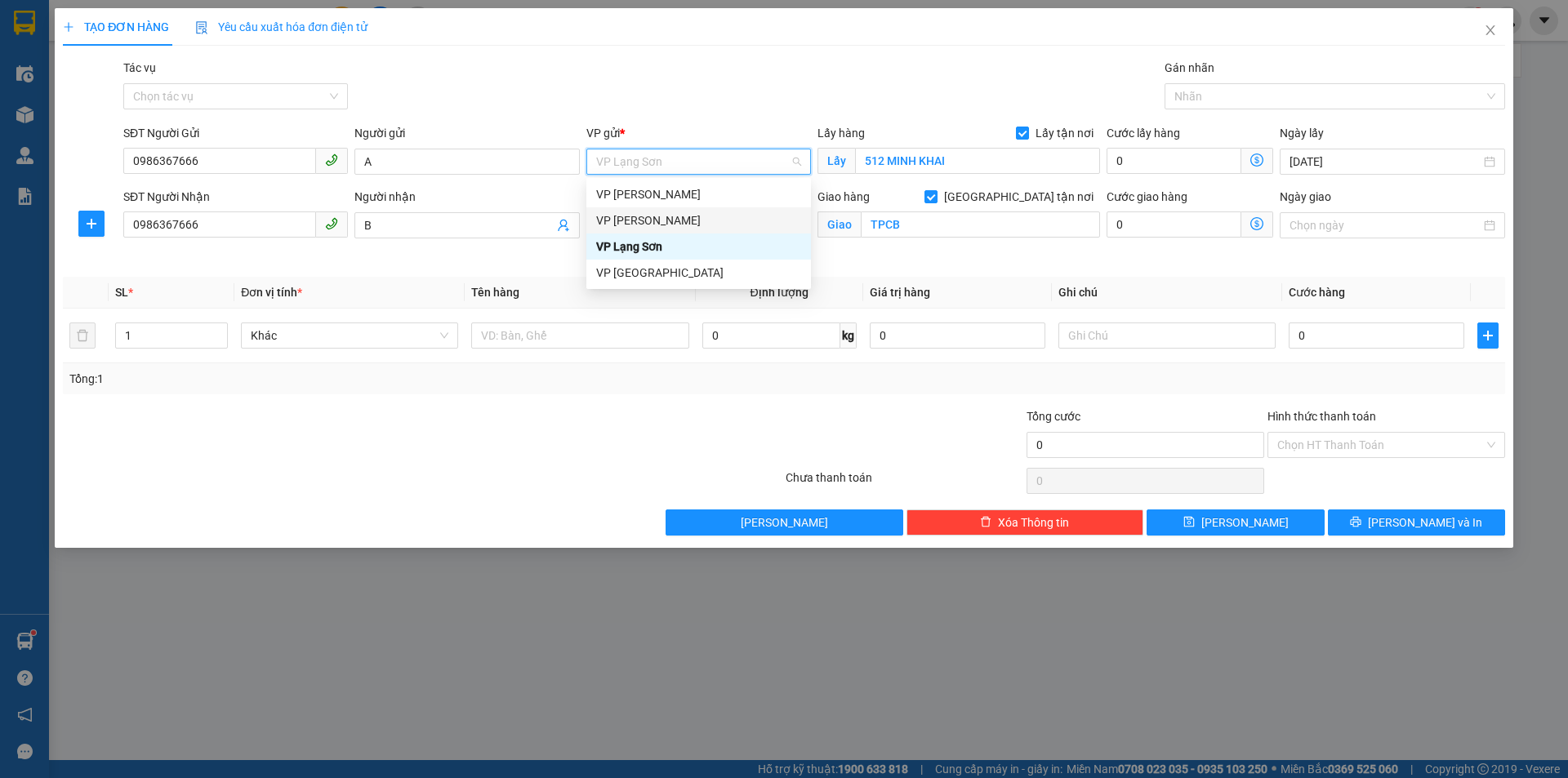
click at [678, 217] on div "VP [PERSON_NAME]" at bounding box center [698, 220] width 205 height 18
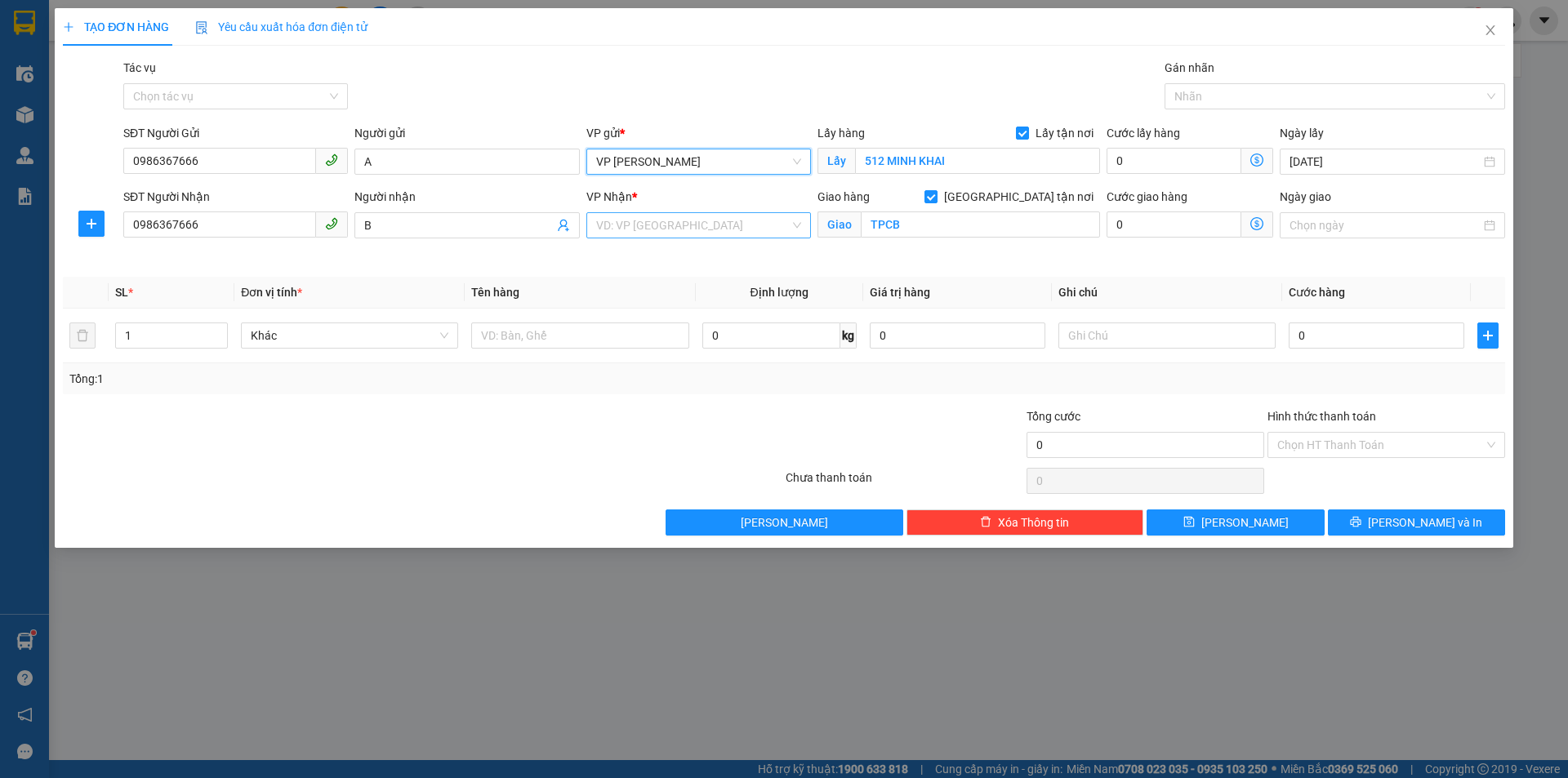
click at [797, 222] on div "VD: VP [GEOGRAPHIC_DATA]" at bounding box center [698, 225] width 224 height 26
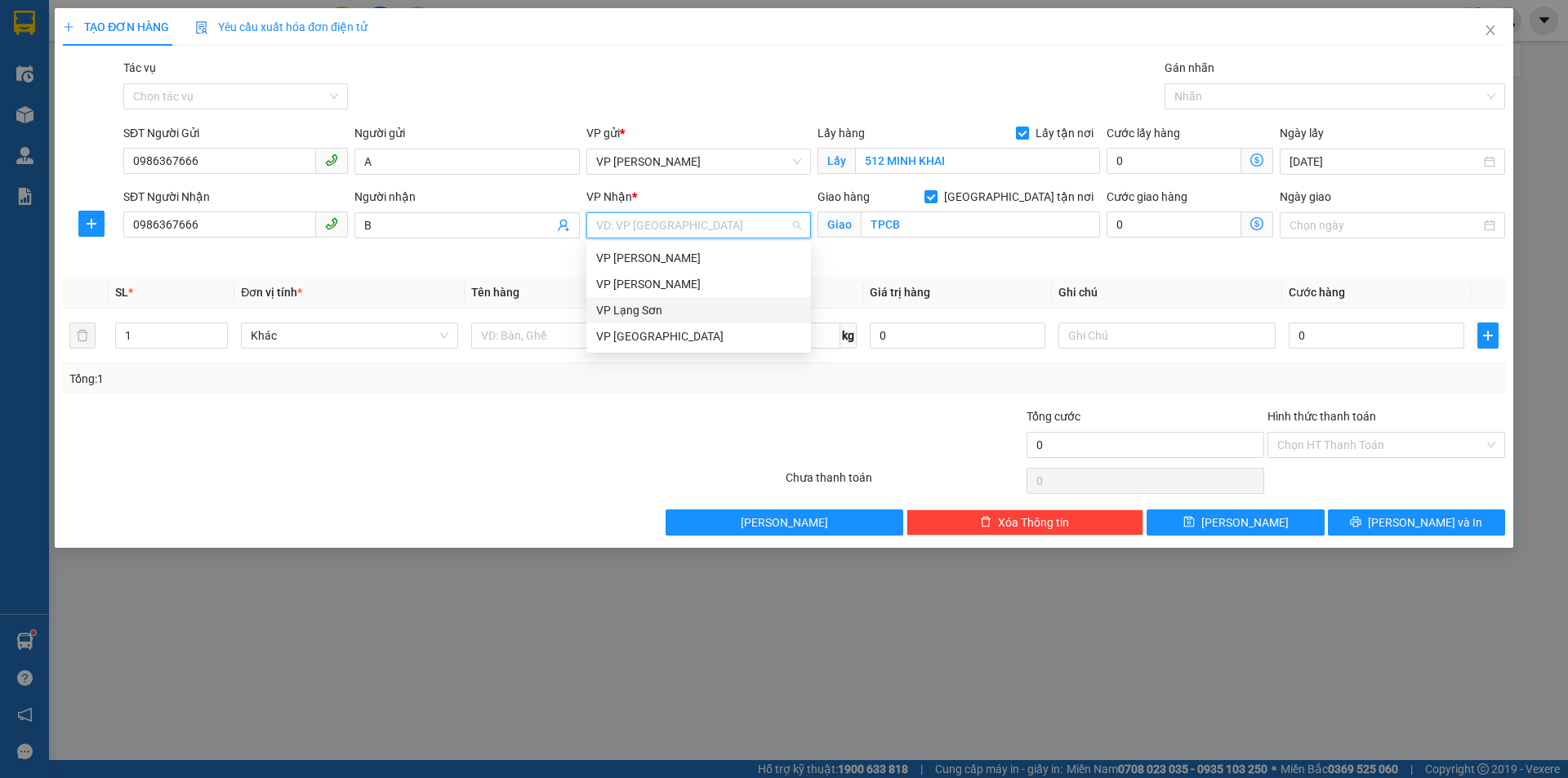
click at [689, 310] on div "VP Lạng Sơn" at bounding box center [698, 310] width 205 height 18
click at [612, 322] on div at bounding box center [580, 335] width 217 height 32
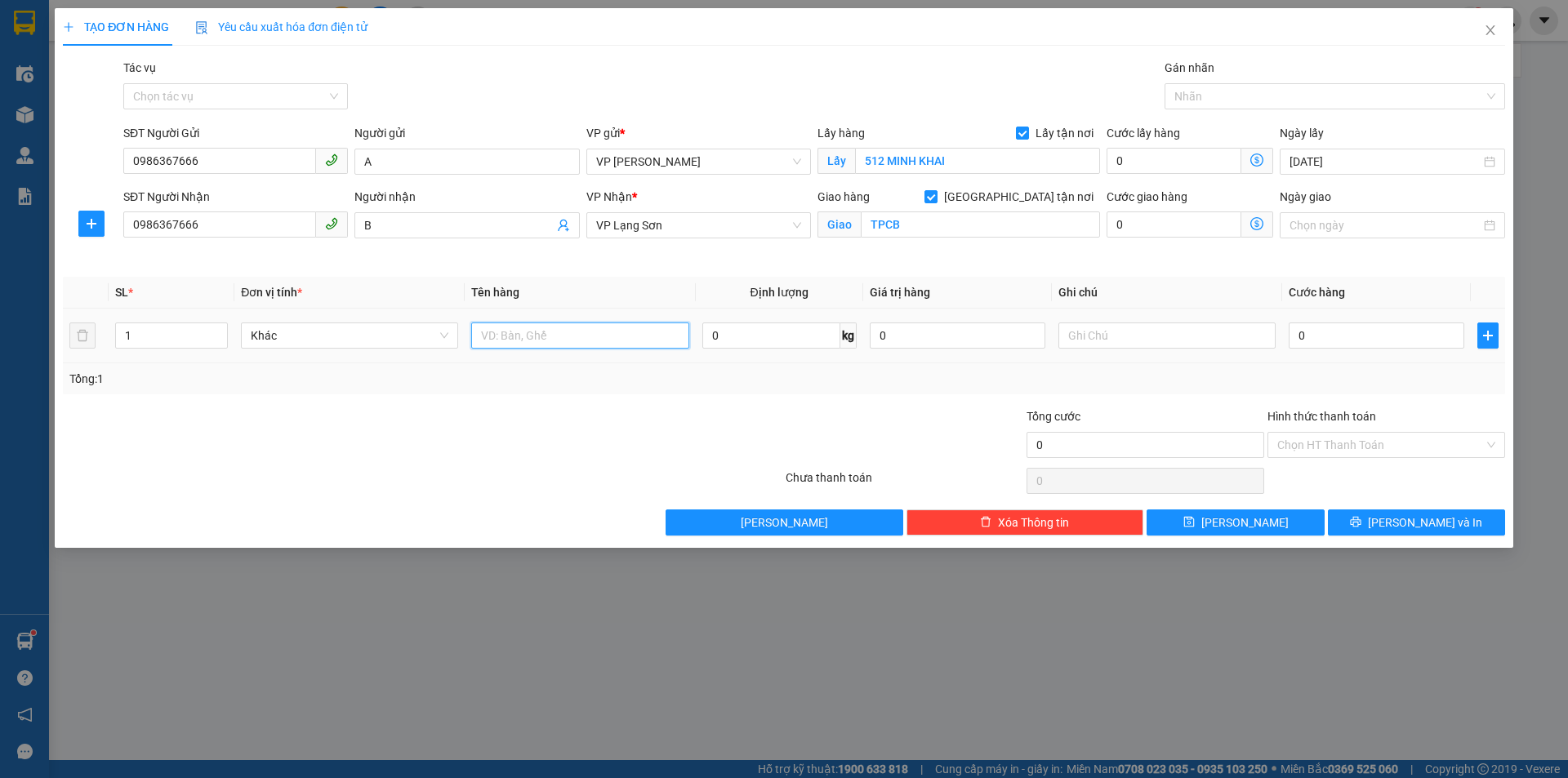
click at [599, 336] on input "text" at bounding box center [580, 335] width 217 height 26
type input "SÁCH"
click at [1085, 343] on input "text" at bounding box center [1166, 335] width 217 height 26
type input "NG NHẬN TT"
click at [1310, 328] on input "0" at bounding box center [1376, 335] width 175 height 26
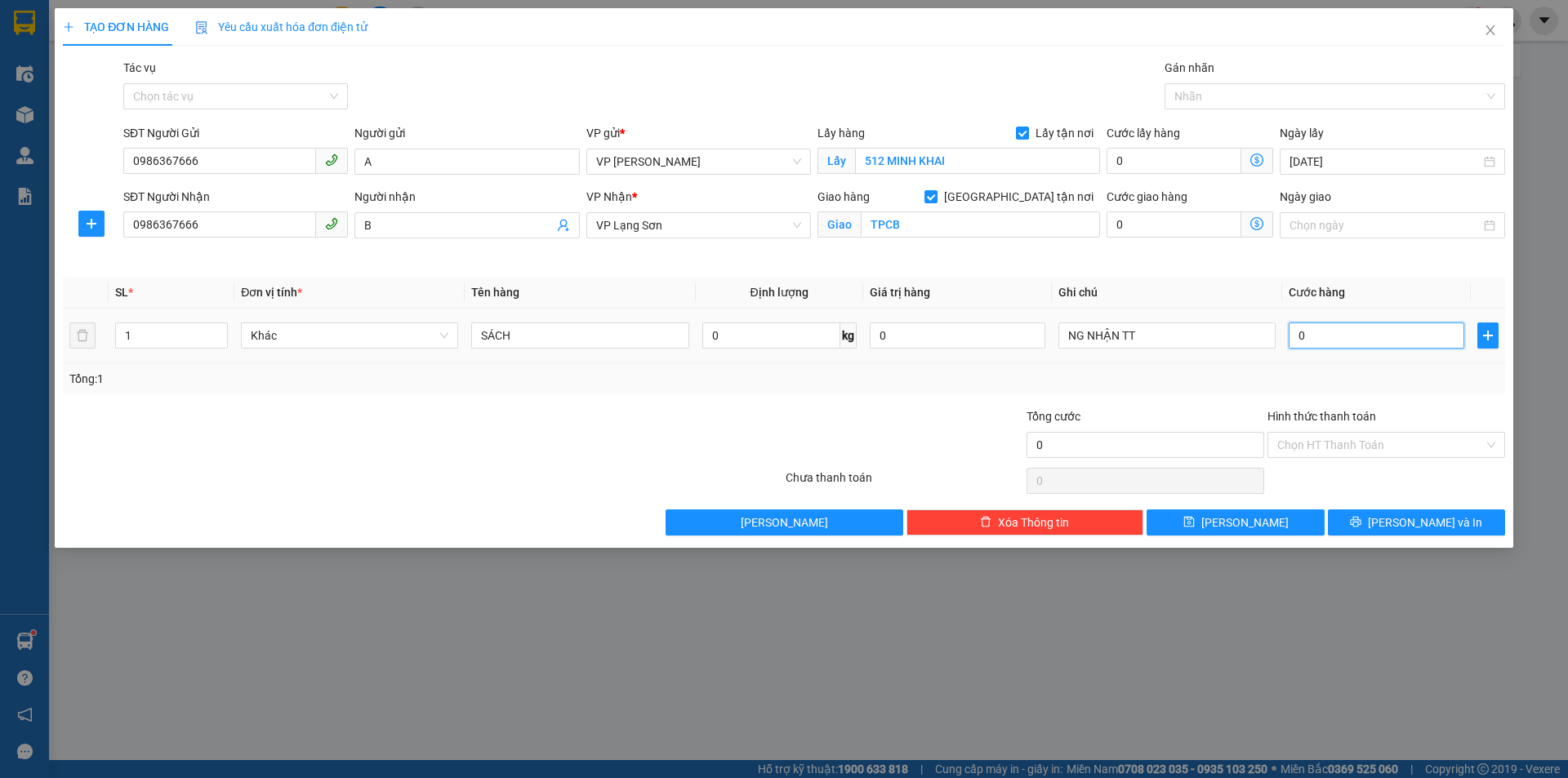
type input "1"
type input "10"
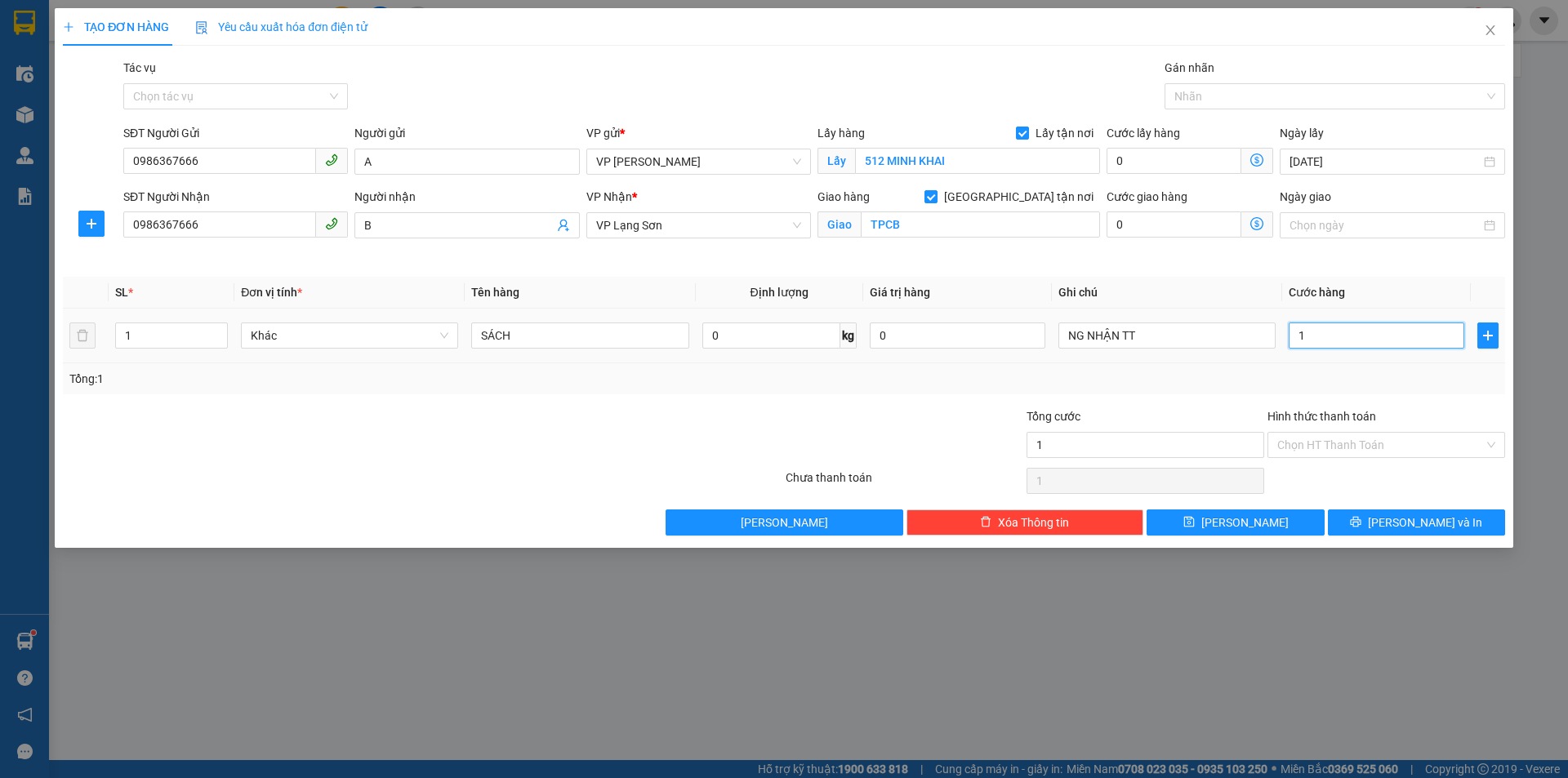
type input "10"
type input "100"
type input "1.000"
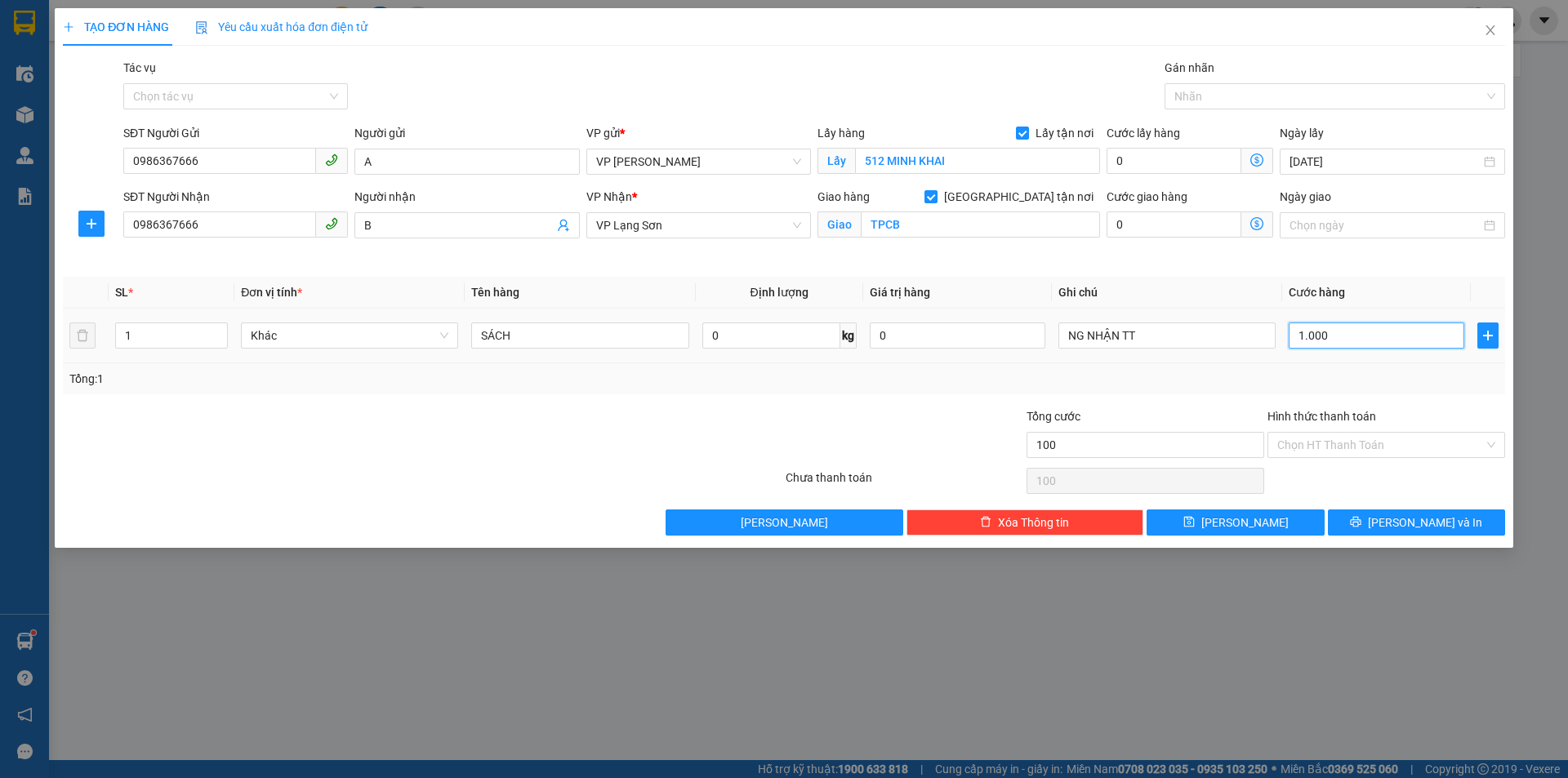
type input "1.000"
type input "10.000"
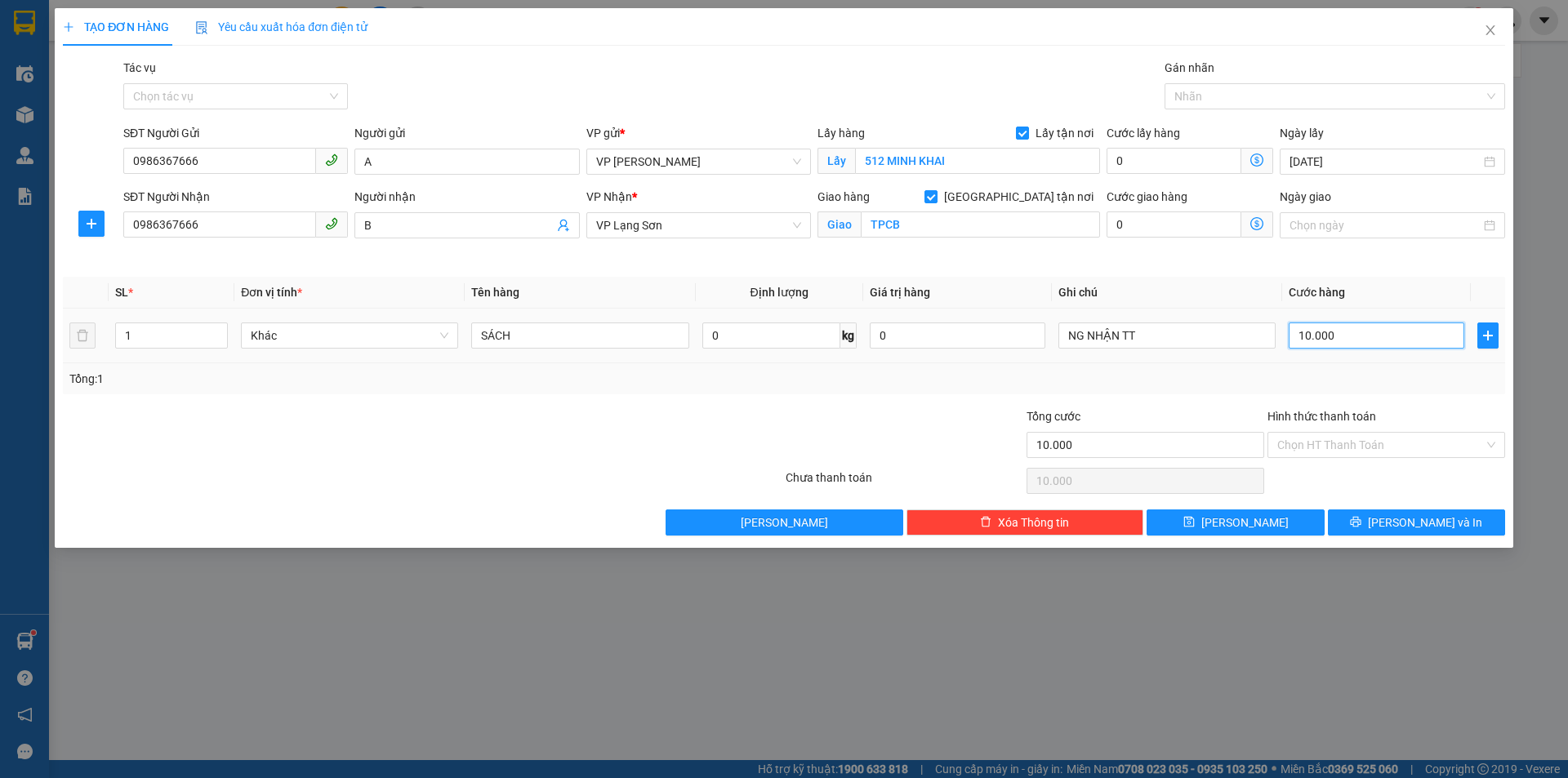
type input "100.000"
drag, startPoint x: 1216, startPoint y: 527, endPoint x: 1186, endPoint y: 534, distance: 30.8
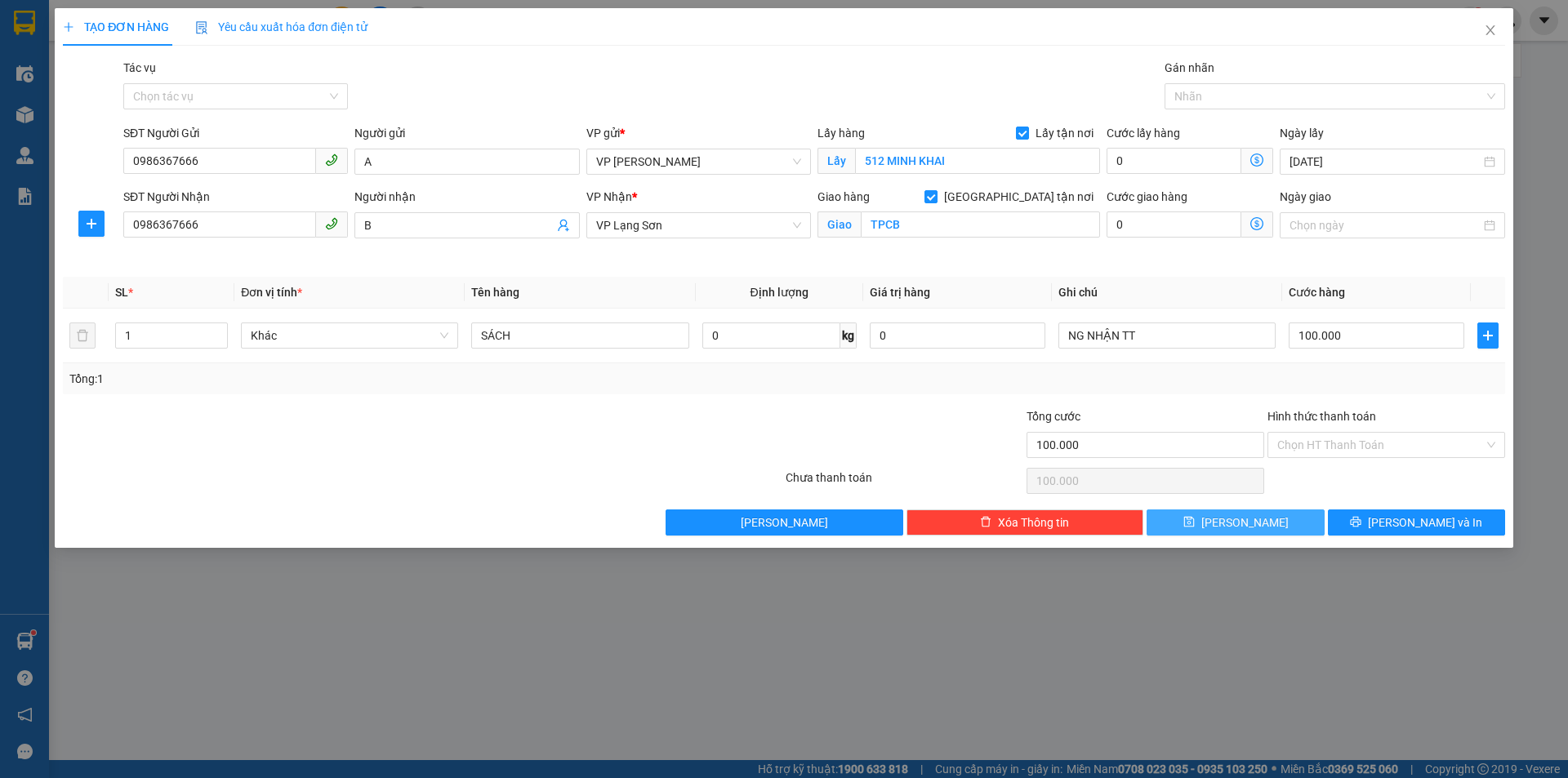
click at [1216, 527] on button "[PERSON_NAME]" at bounding box center [1234, 523] width 177 height 26
checkbox input "false"
type input "0"
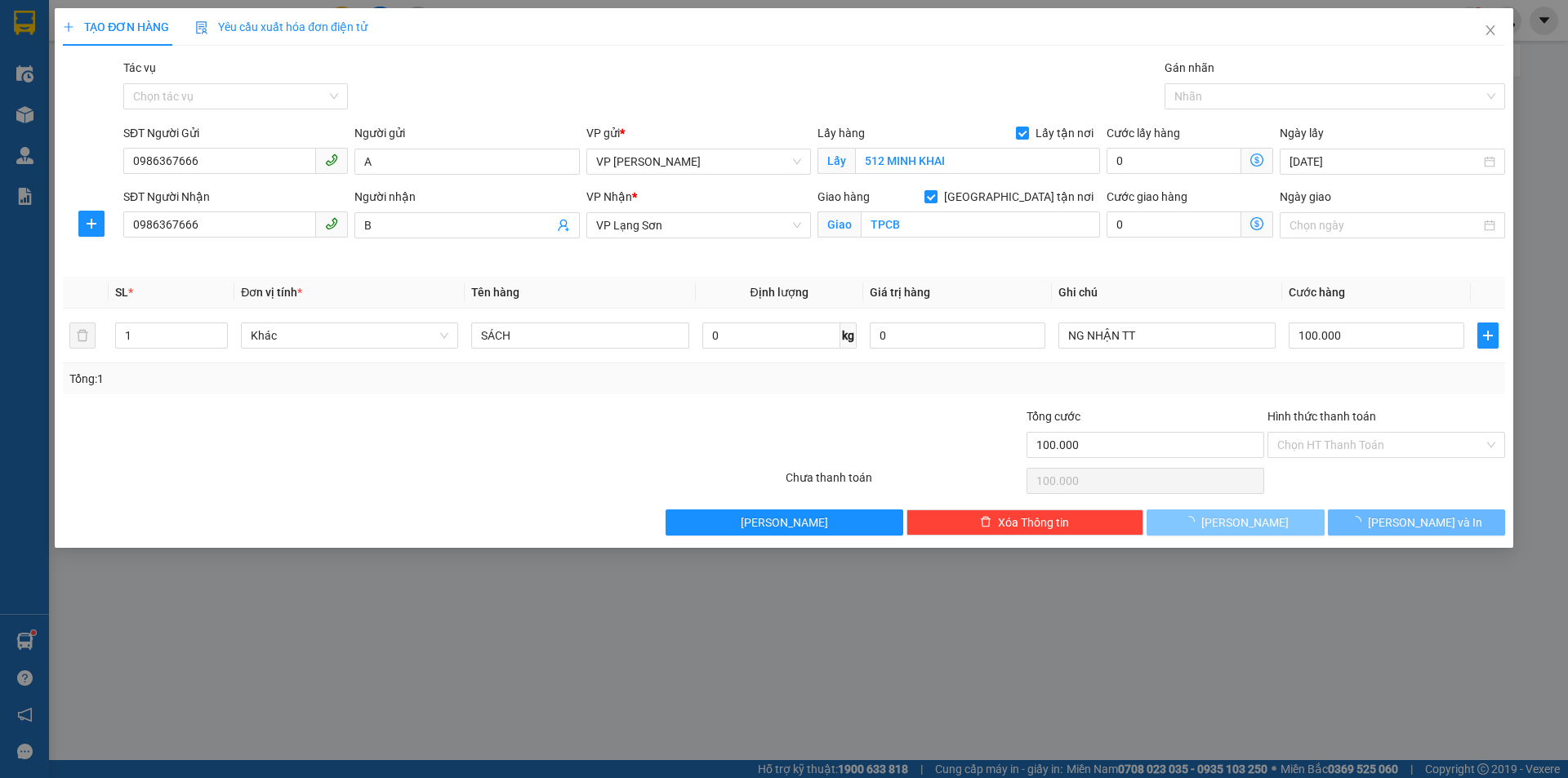
type input "0"
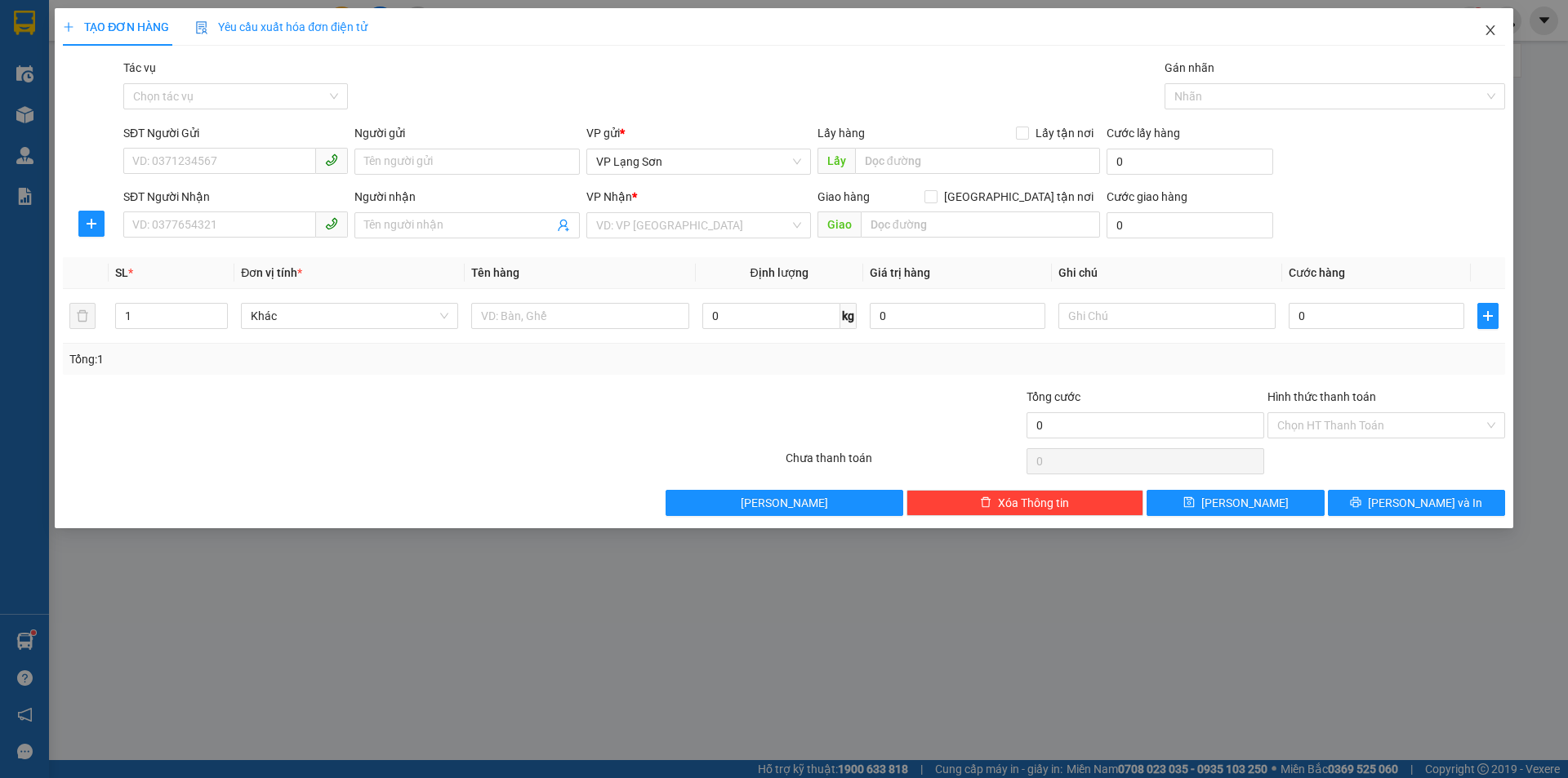
click at [1492, 31] on icon "close" at bounding box center [1490, 30] width 13 height 13
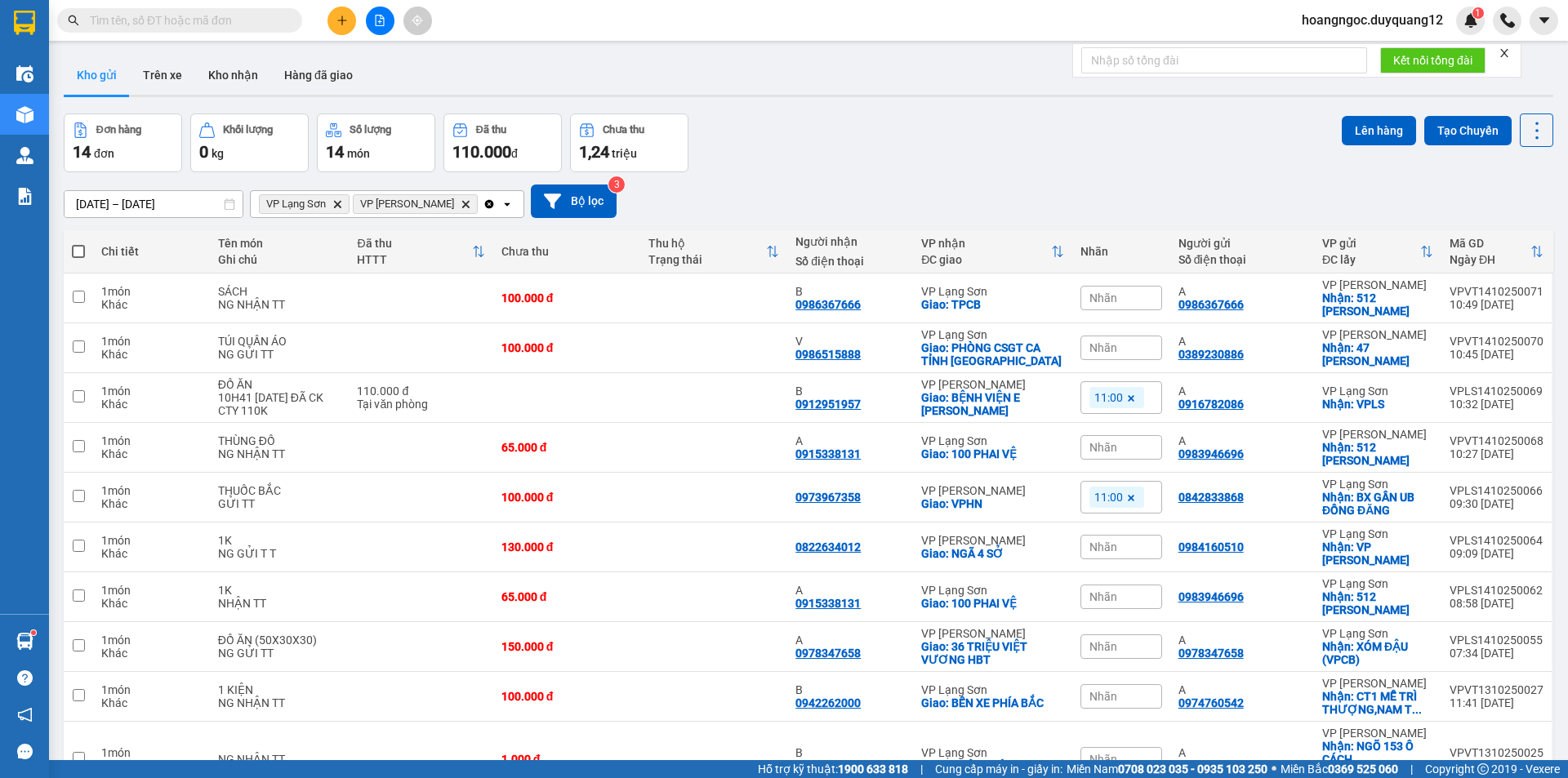
click at [338, 26] on button at bounding box center [341, 20] width 29 height 29
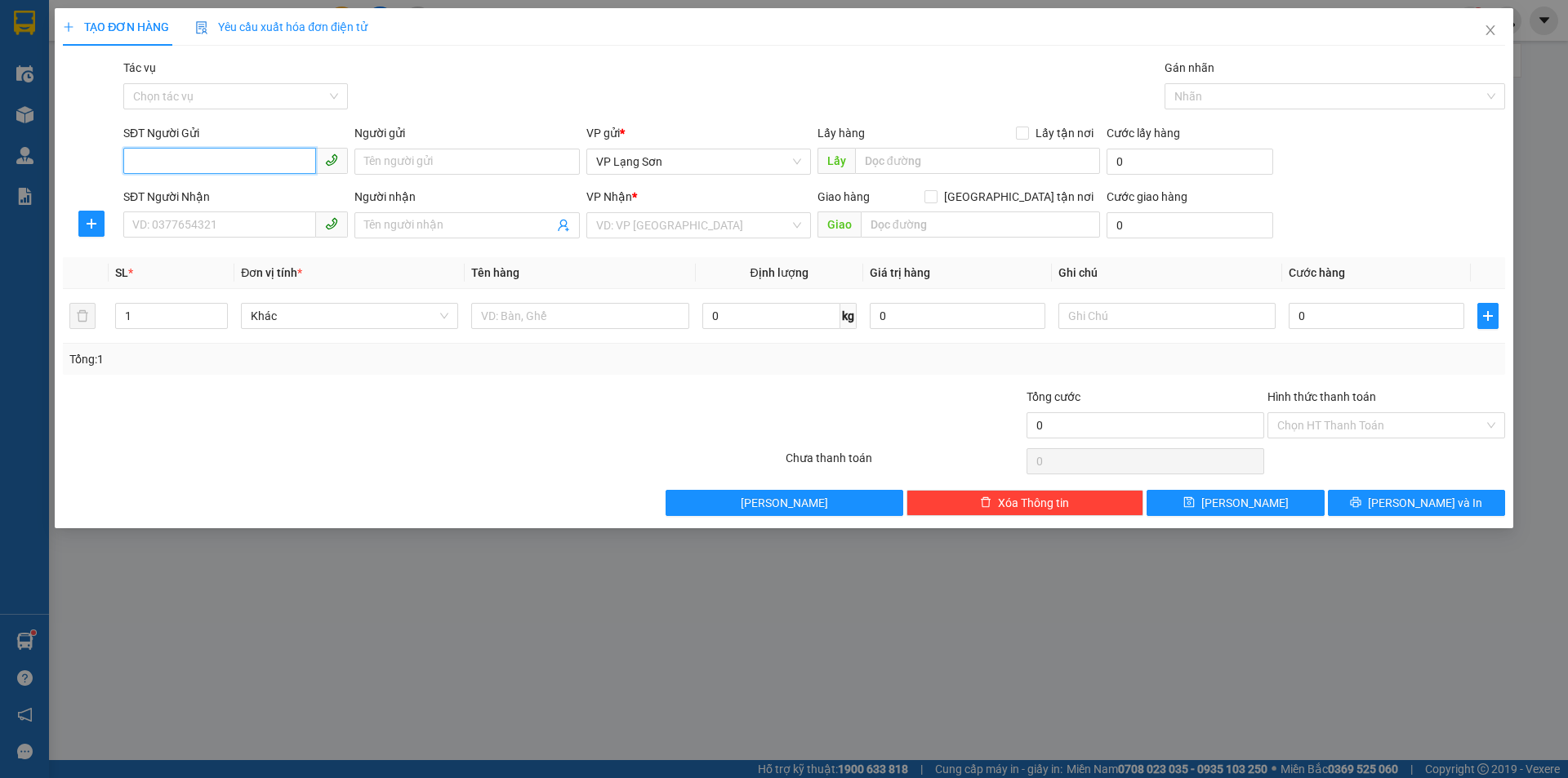
paste input "0983630055"
type input "0983630055"
click at [136, 153] on input "0983630055" at bounding box center [219, 161] width 193 height 26
click at [129, 158] on input "0983630055" at bounding box center [219, 161] width 193 height 26
click at [175, 188] on div "0983630055 - A" at bounding box center [235, 194] width 205 height 18
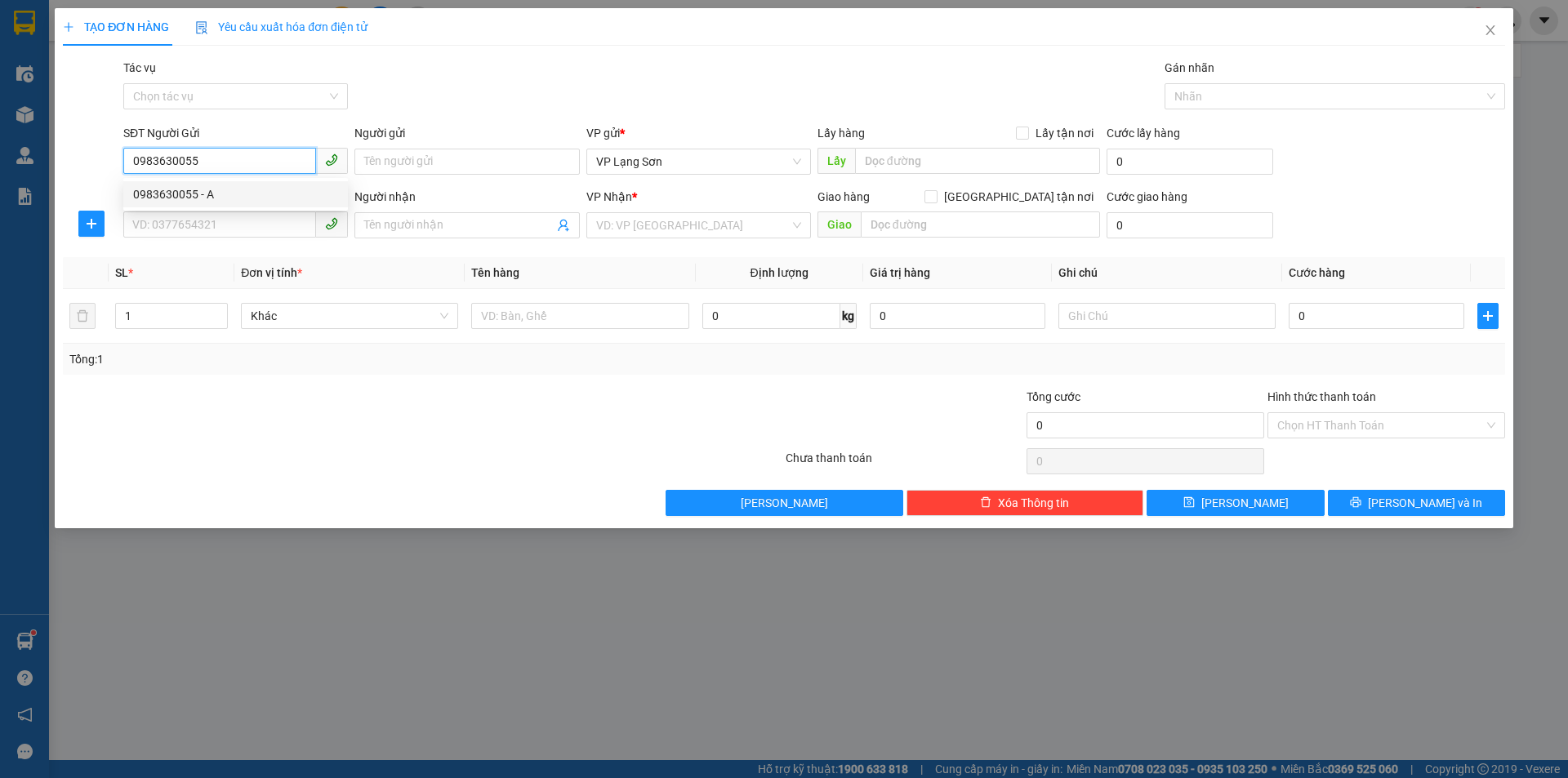
type input "A"
checkbox input "true"
type input "37A [PERSON_NAME]"
type input "0983630055"
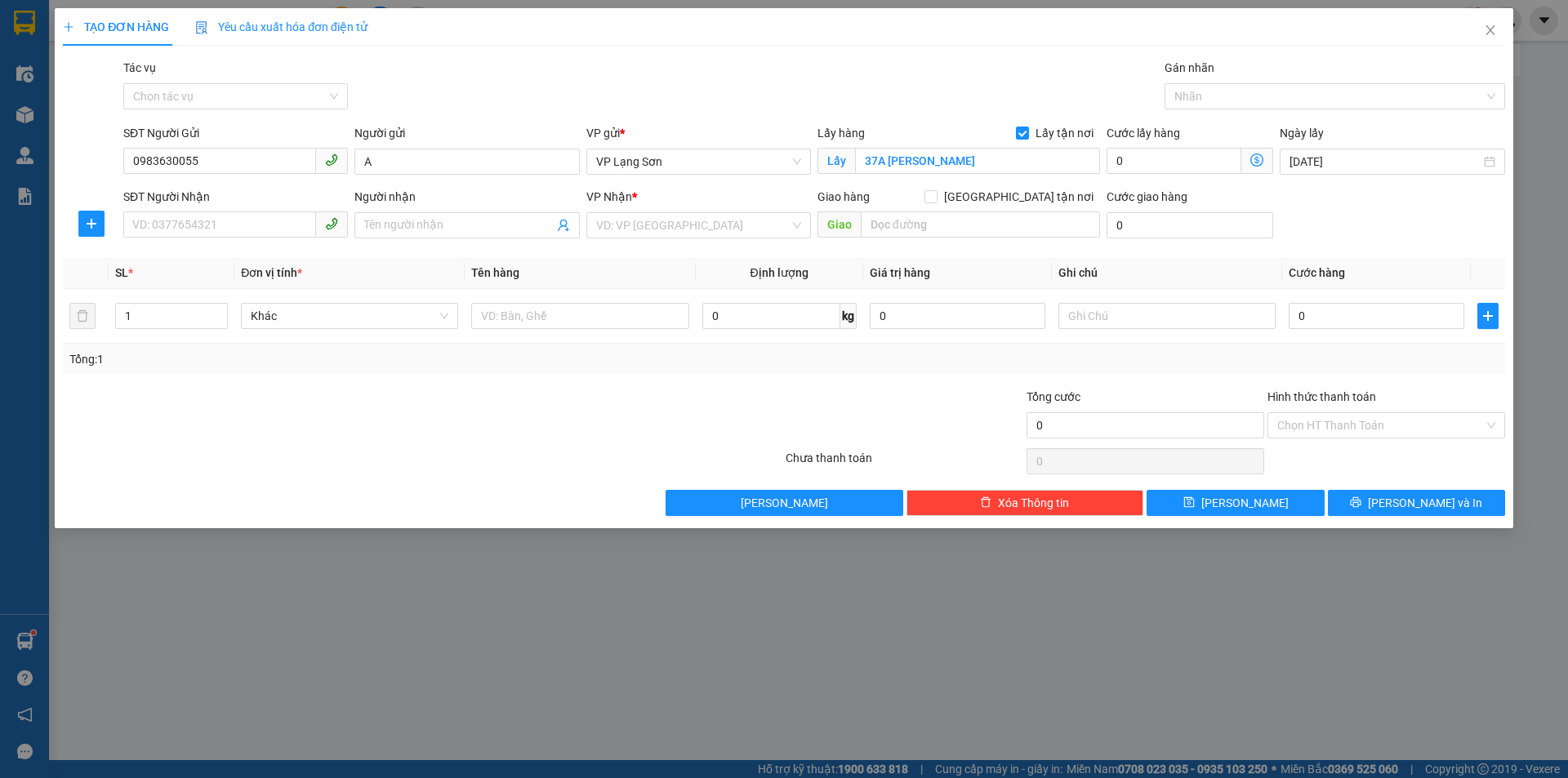
click at [711, 54] on div "TẠO ĐƠN HÀNG Yêu cầu xuất hóa đơn điện tử Transit Pickup Surcharge Ids Transit …" at bounding box center [784, 262] width 1442 height 508
click at [1490, 31] on icon "close" at bounding box center [1489, 30] width 9 height 10
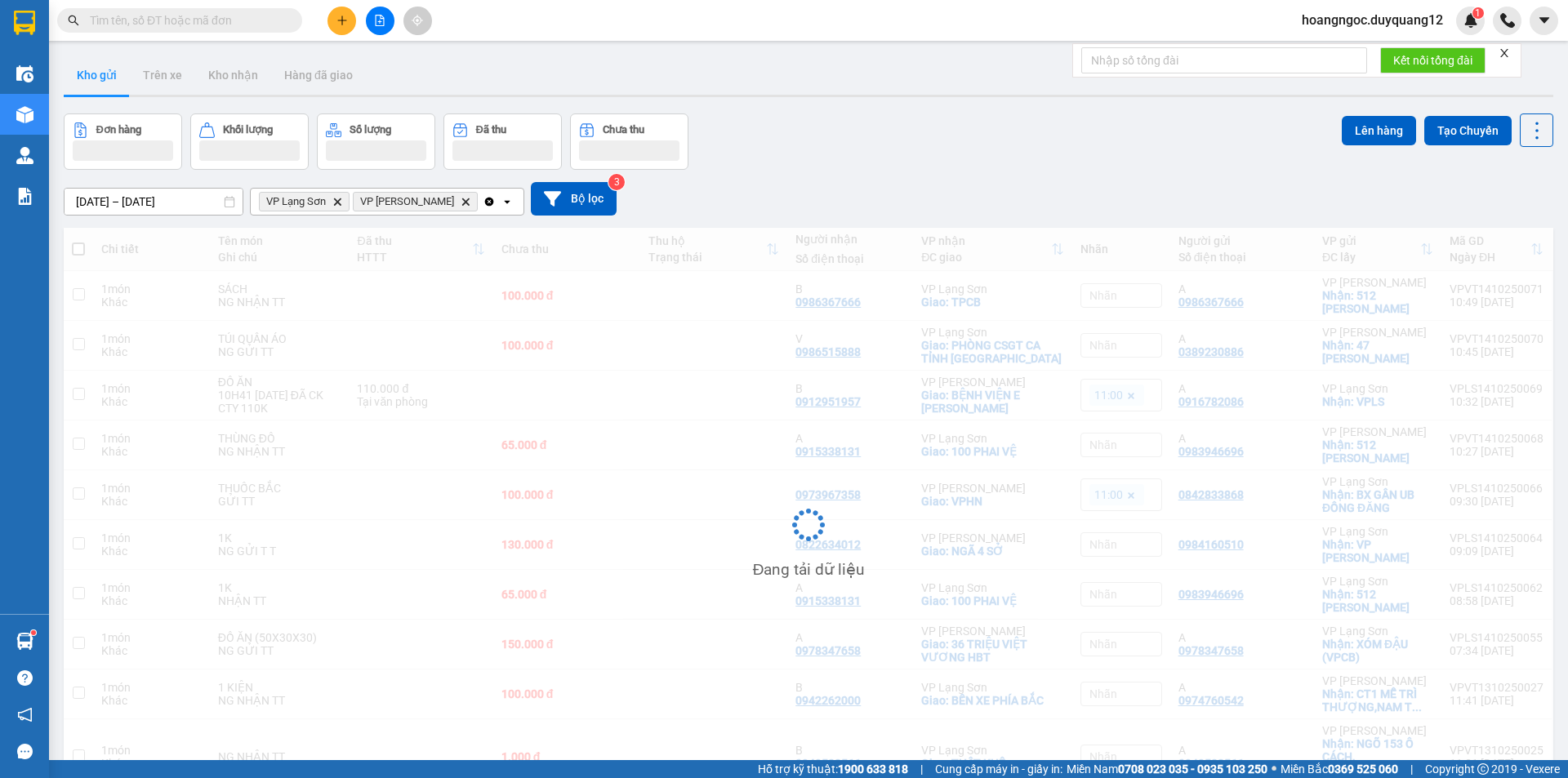
click at [1002, 182] on div "[DATE] – [DATE] Press the down arrow key to interact with the calendar and sele…" at bounding box center [808, 199] width 1489 height 33
